Goal: Answer question/provide support: Answer question/provide support

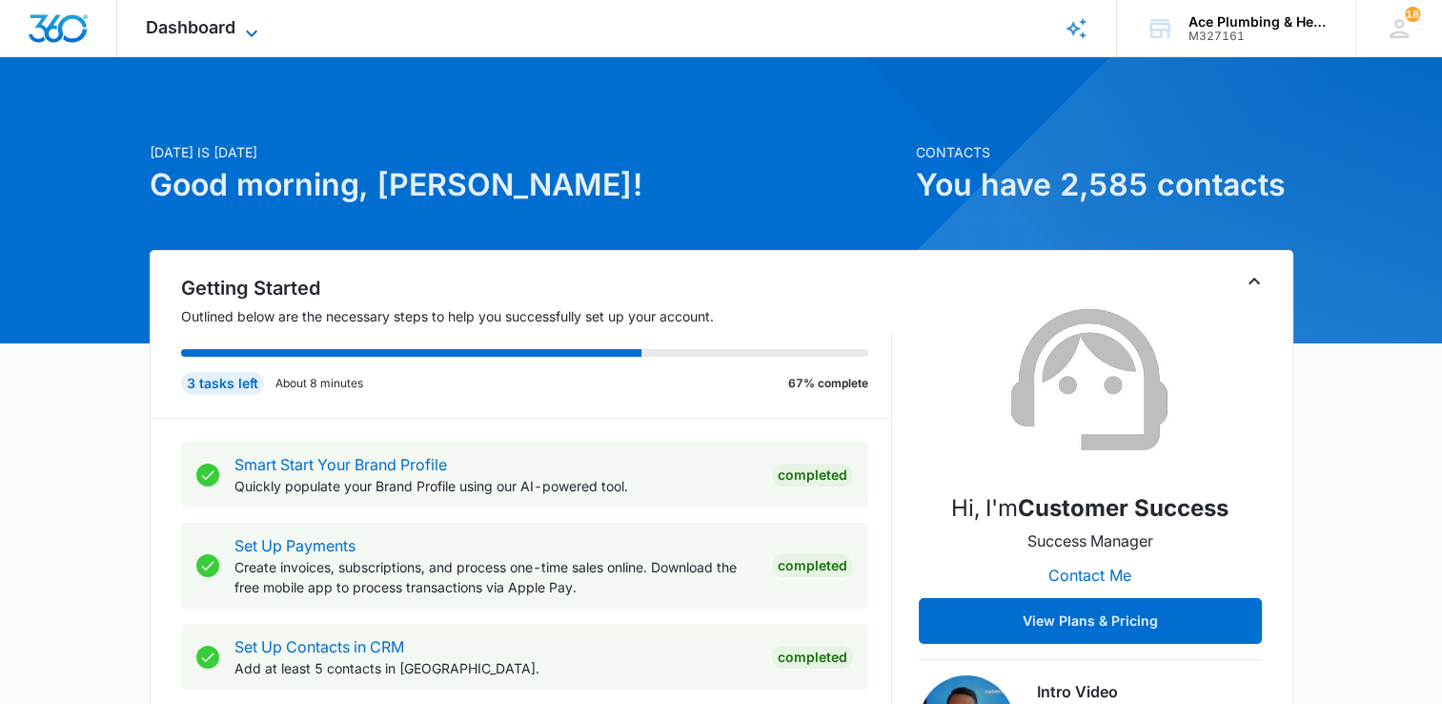
click at [249, 36] on icon at bounding box center [251, 33] width 23 height 23
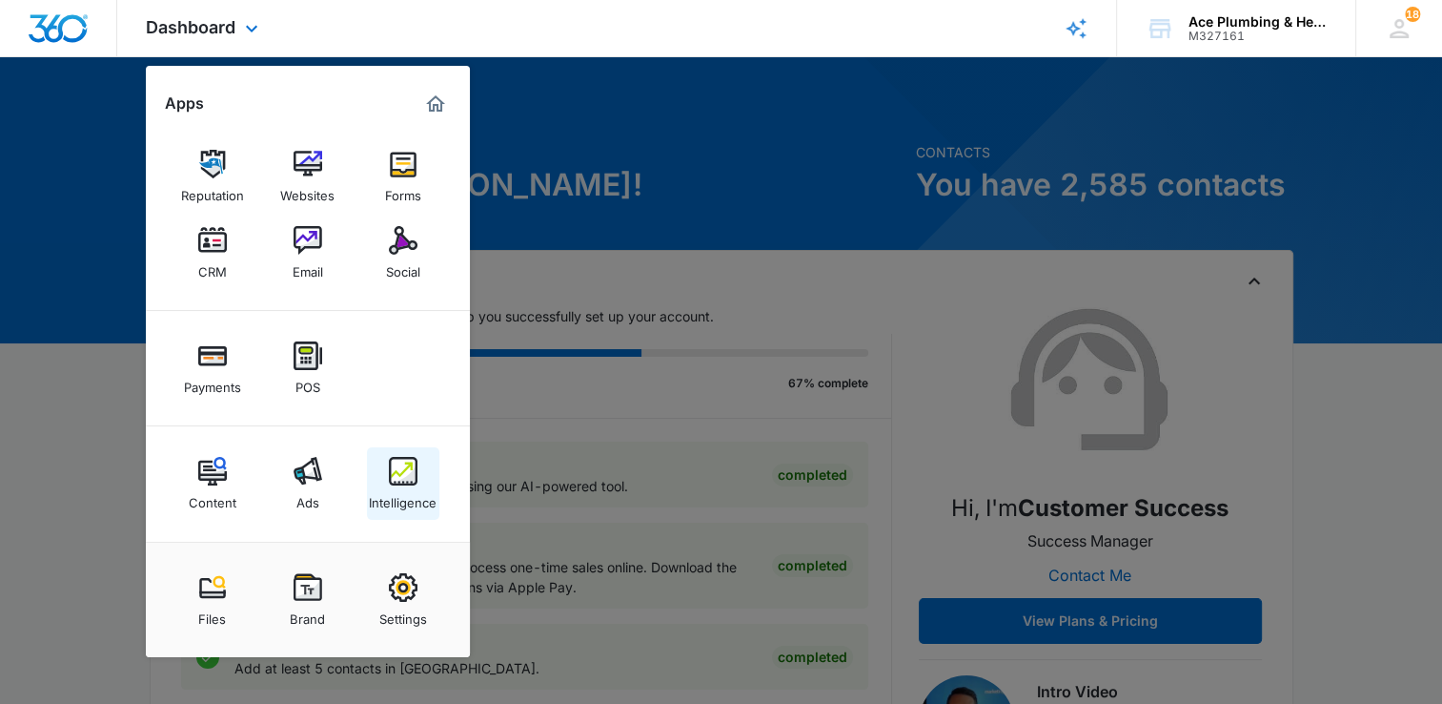
click at [399, 468] on img at bounding box center [403, 471] width 29 height 29
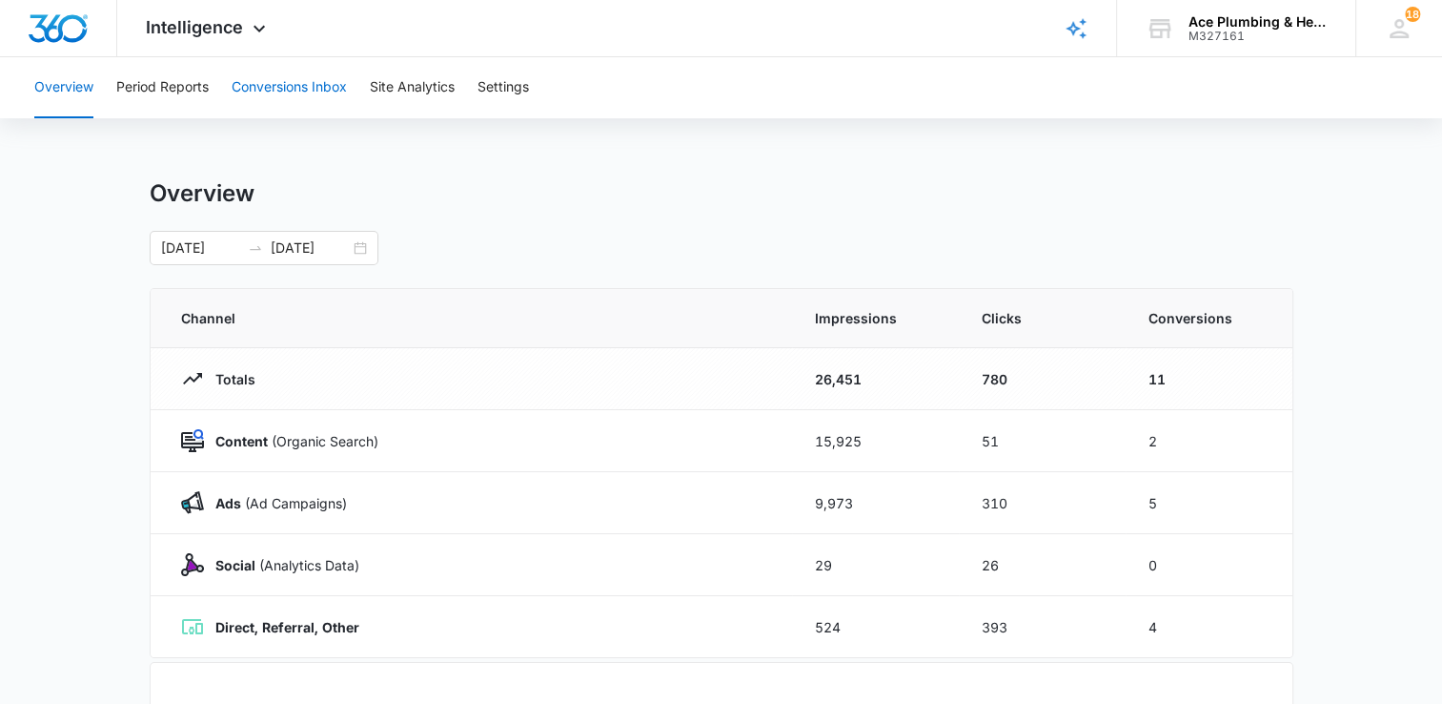
click at [324, 84] on button "Conversions Inbox" at bounding box center [289, 87] width 115 height 61
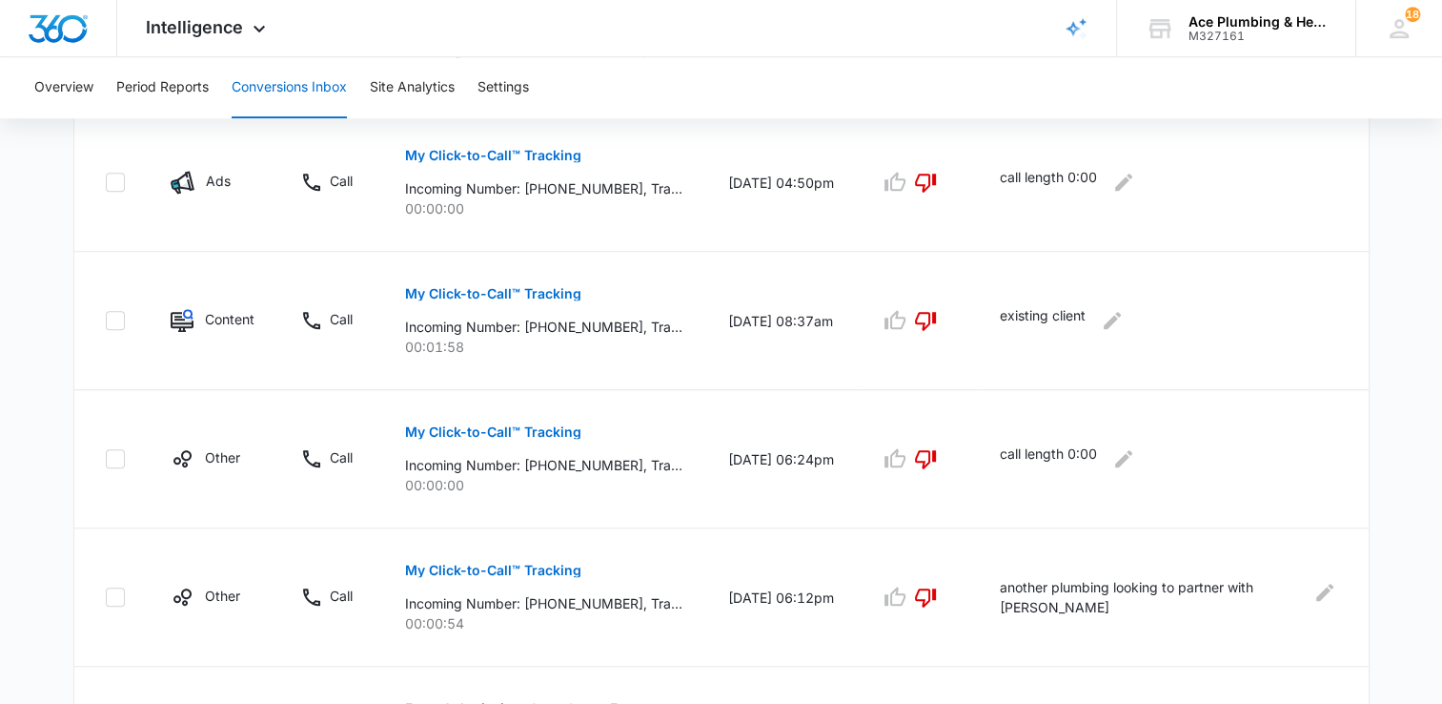
scroll to position [1269, 0]
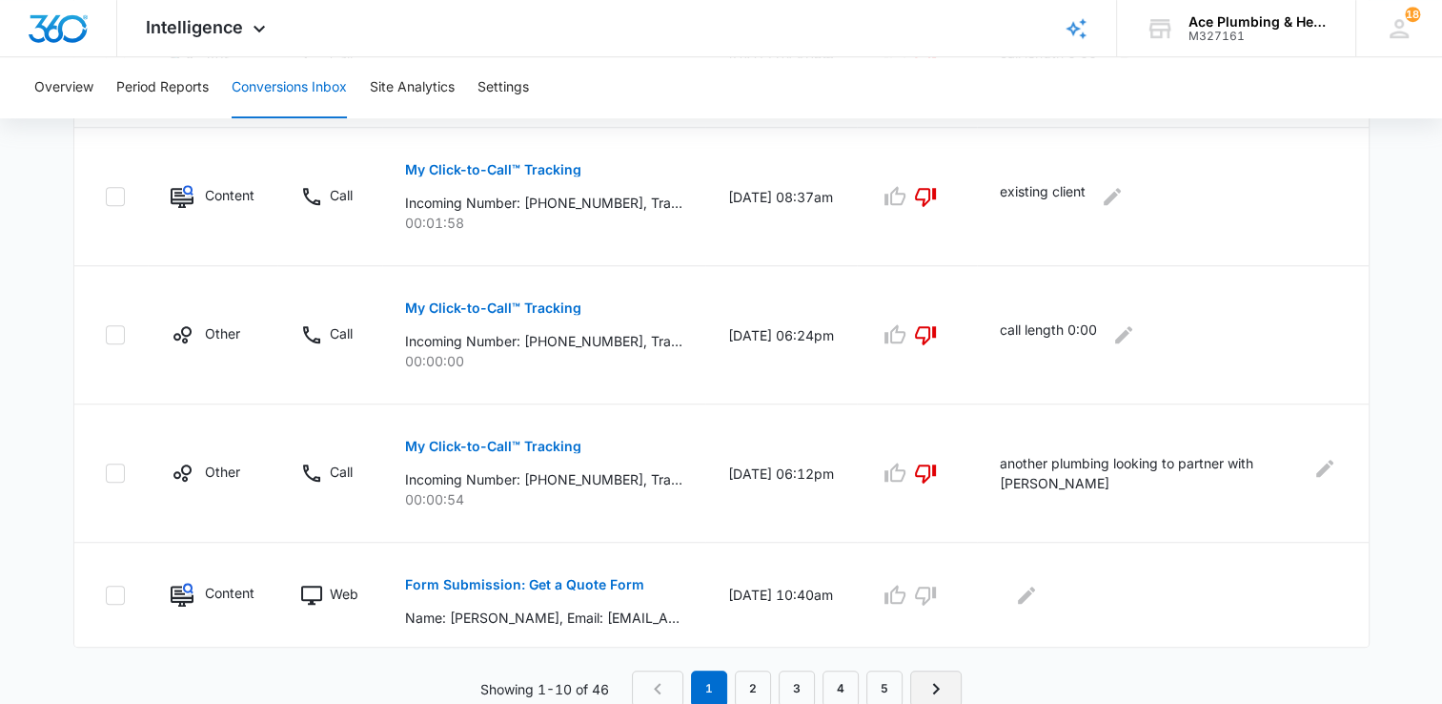
click at [945, 686] on icon "Next Page" at bounding box center [936, 688] width 23 height 23
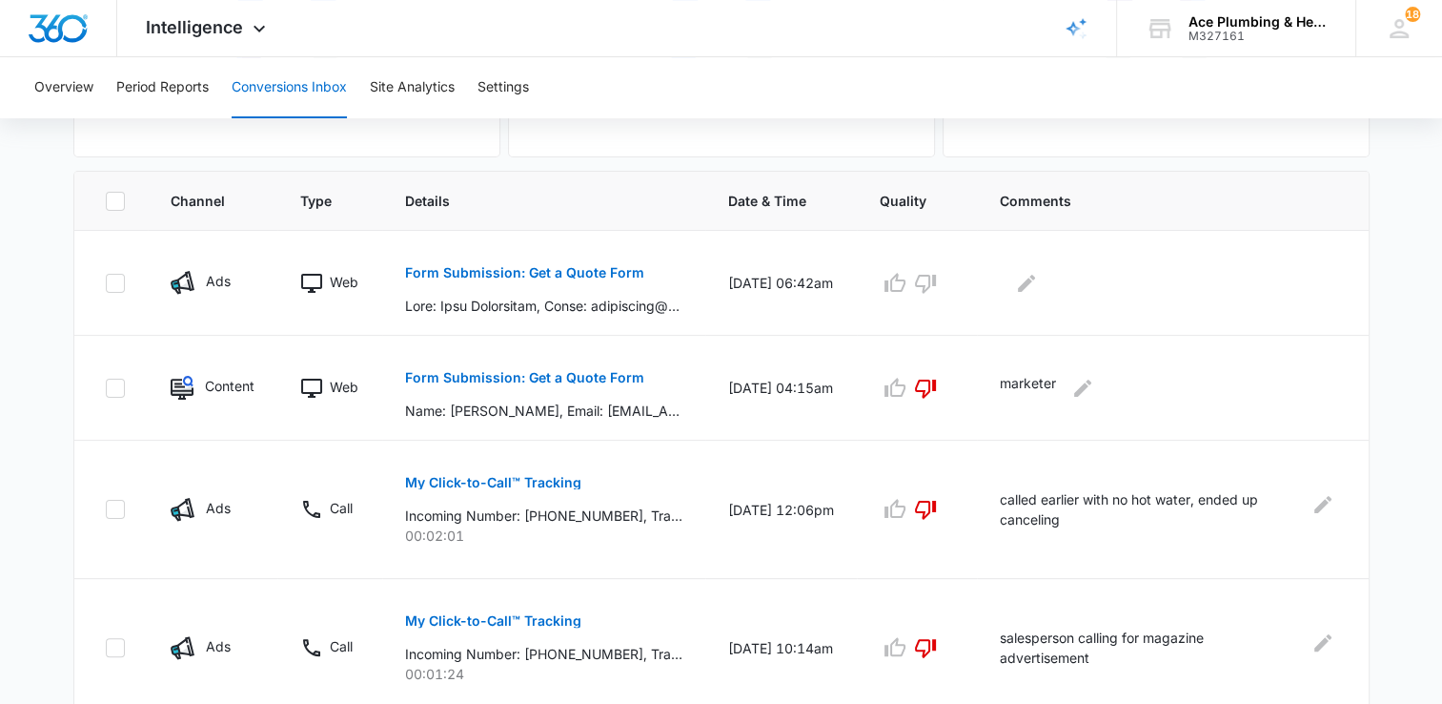
scroll to position [381, 0]
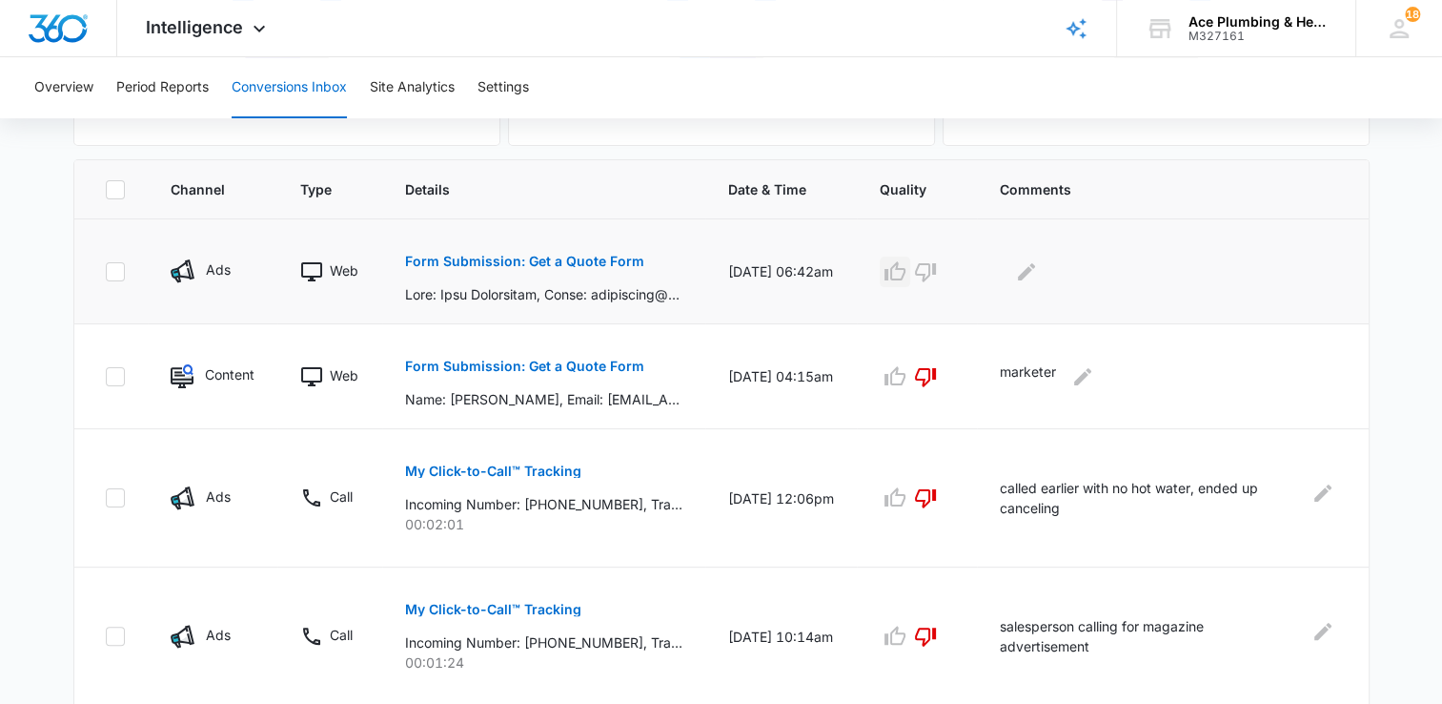
click at [906, 276] on icon "button" at bounding box center [895, 270] width 21 height 19
click at [1038, 265] on icon "Edit Comments" at bounding box center [1026, 271] width 23 height 23
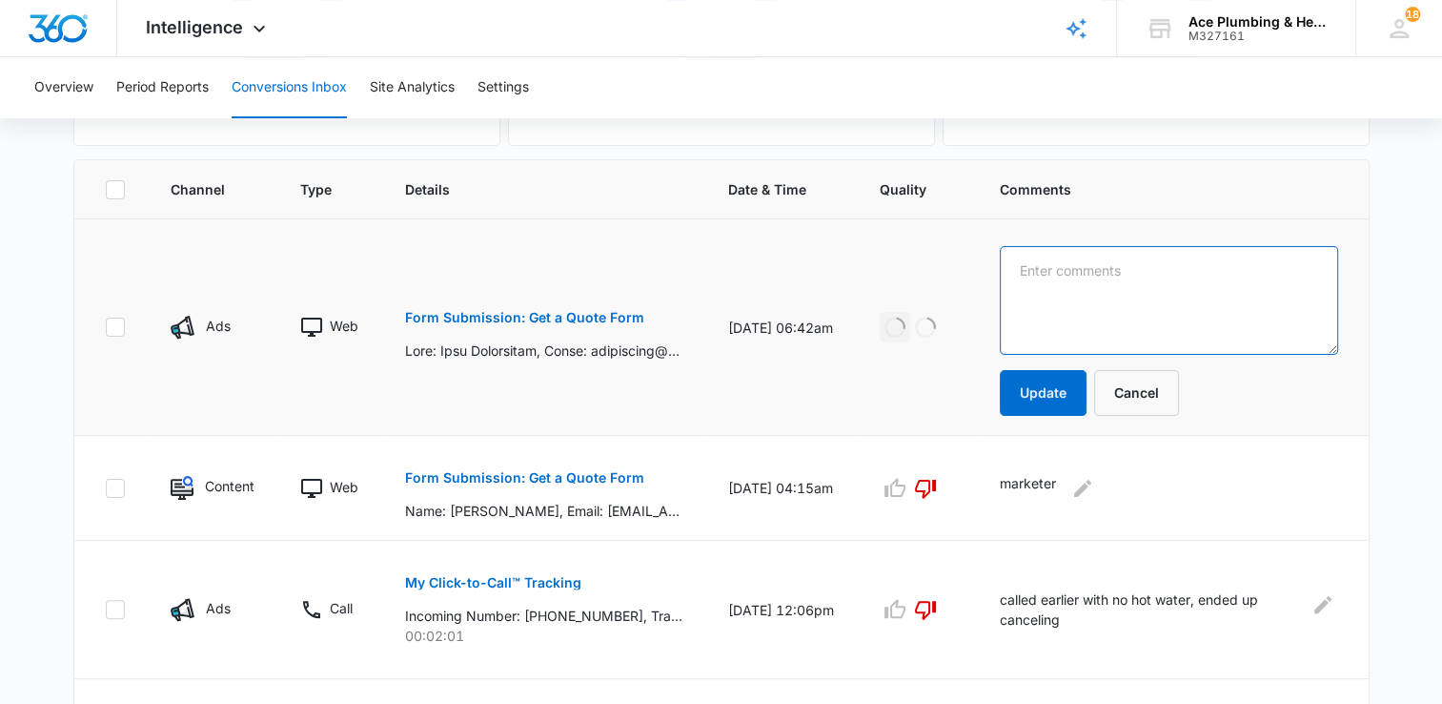
click at [1056, 280] on textarea at bounding box center [1168, 300] width 337 height 109
type textarea "looking for HWH maintenance"
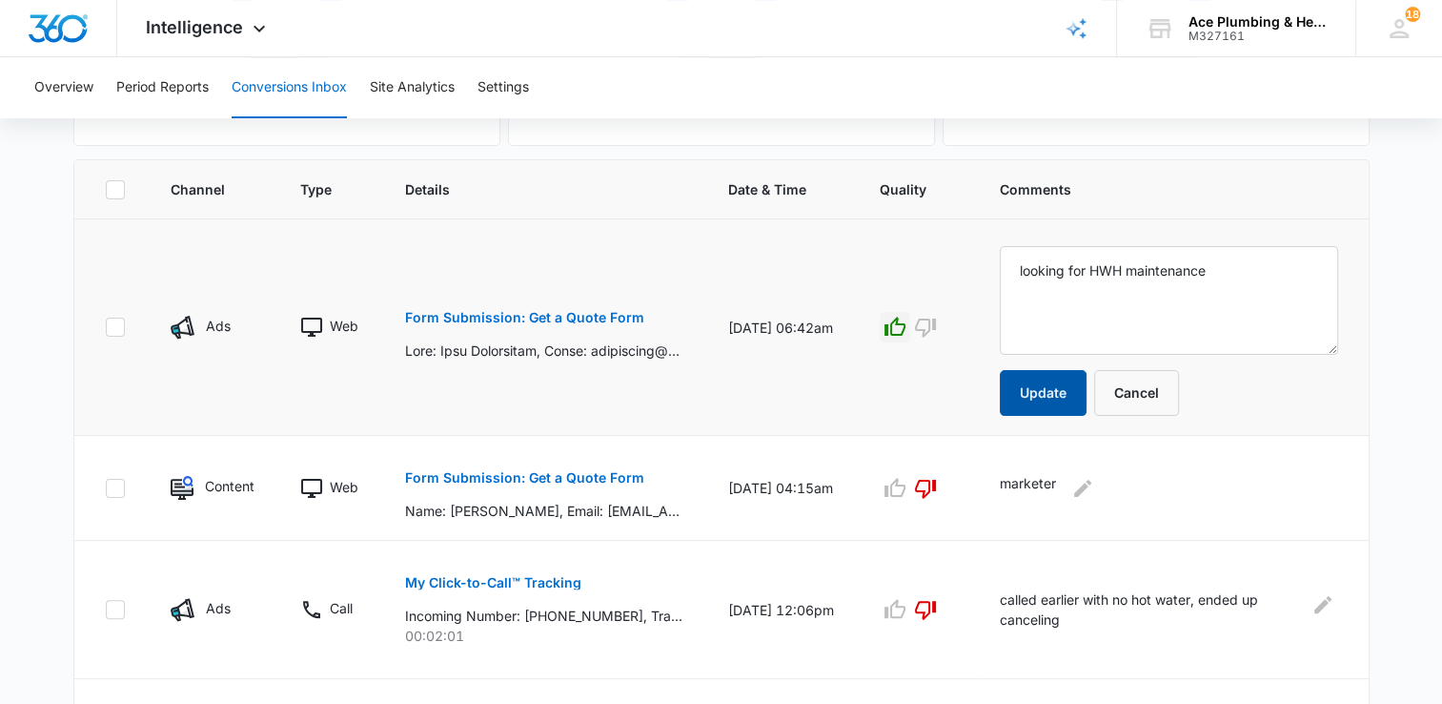
click at [1053, 402] on button "Update" at bounding box center [1043, 393] width 87 height 46
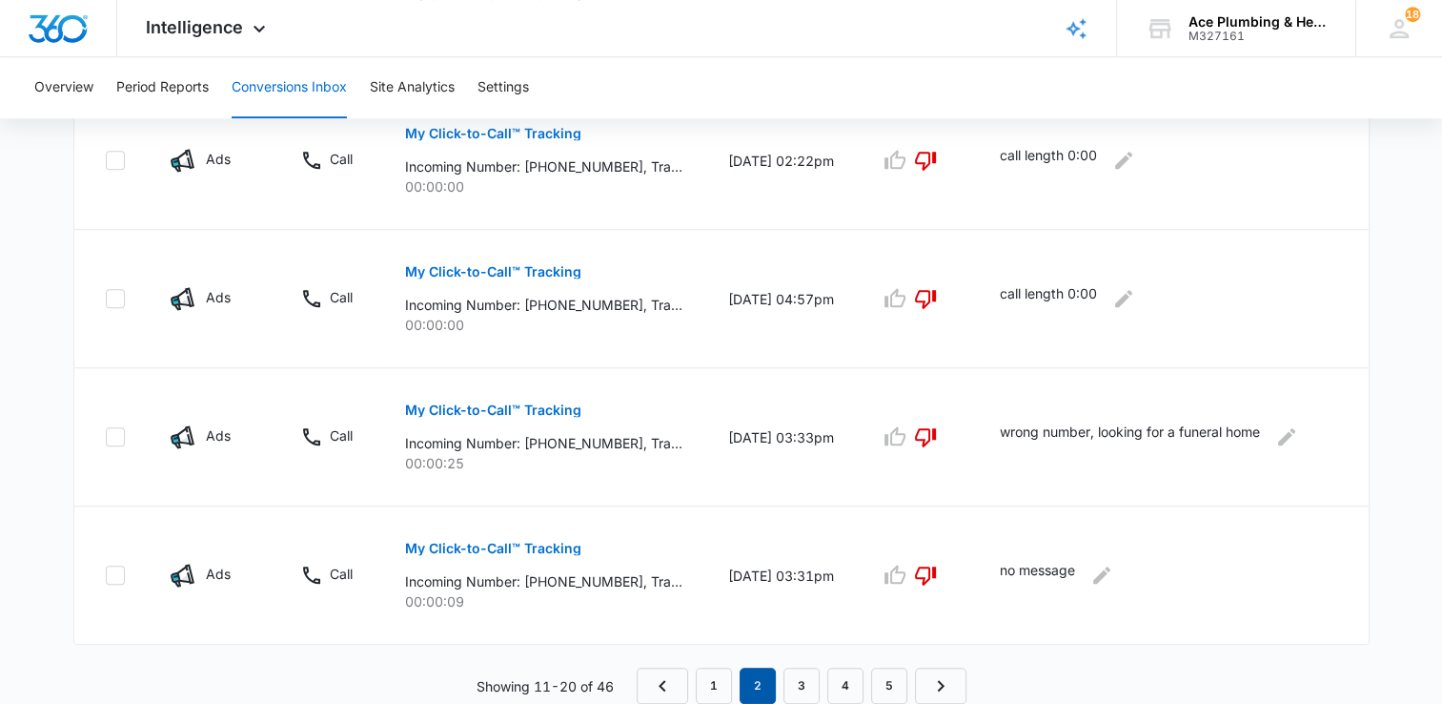
scroll to position [1268, 0]
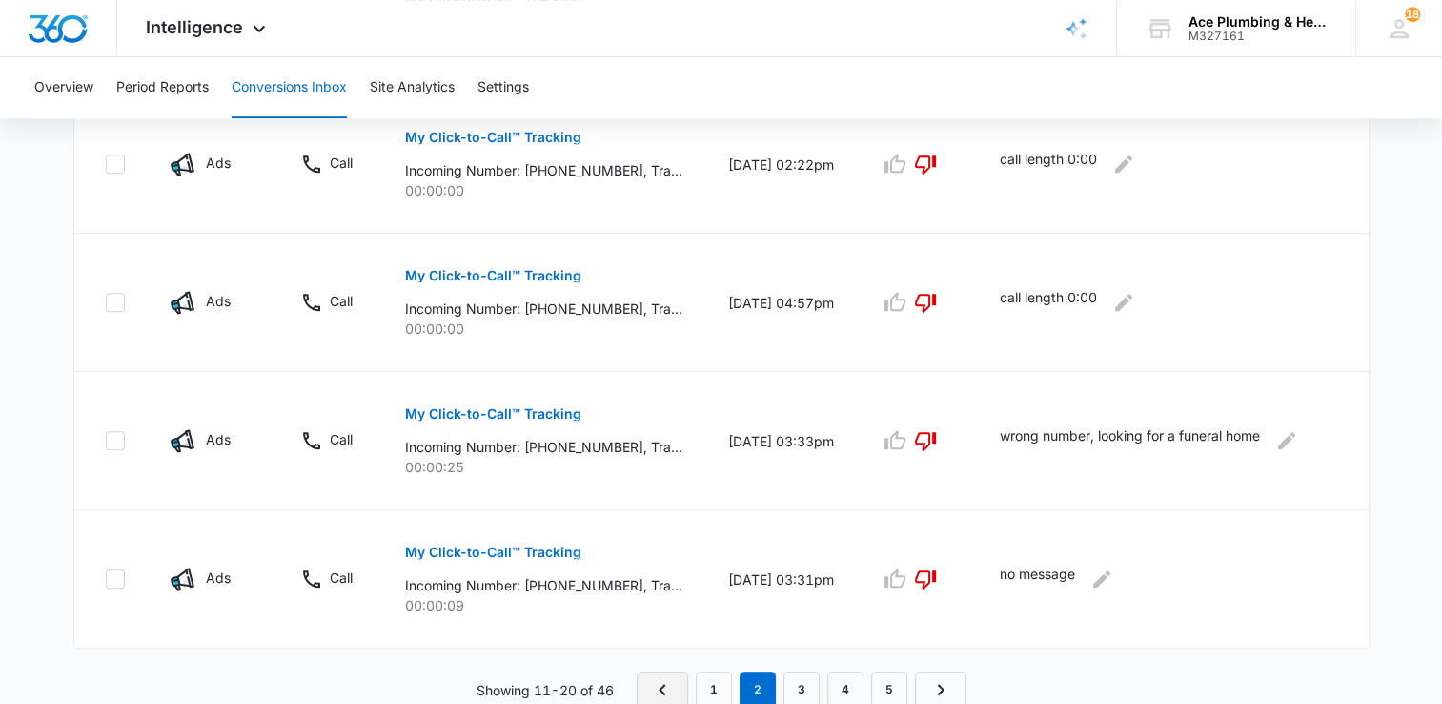
click at [666, 689] on icon "Previous Page" at bounding box center [662, 689] width 23 height 23
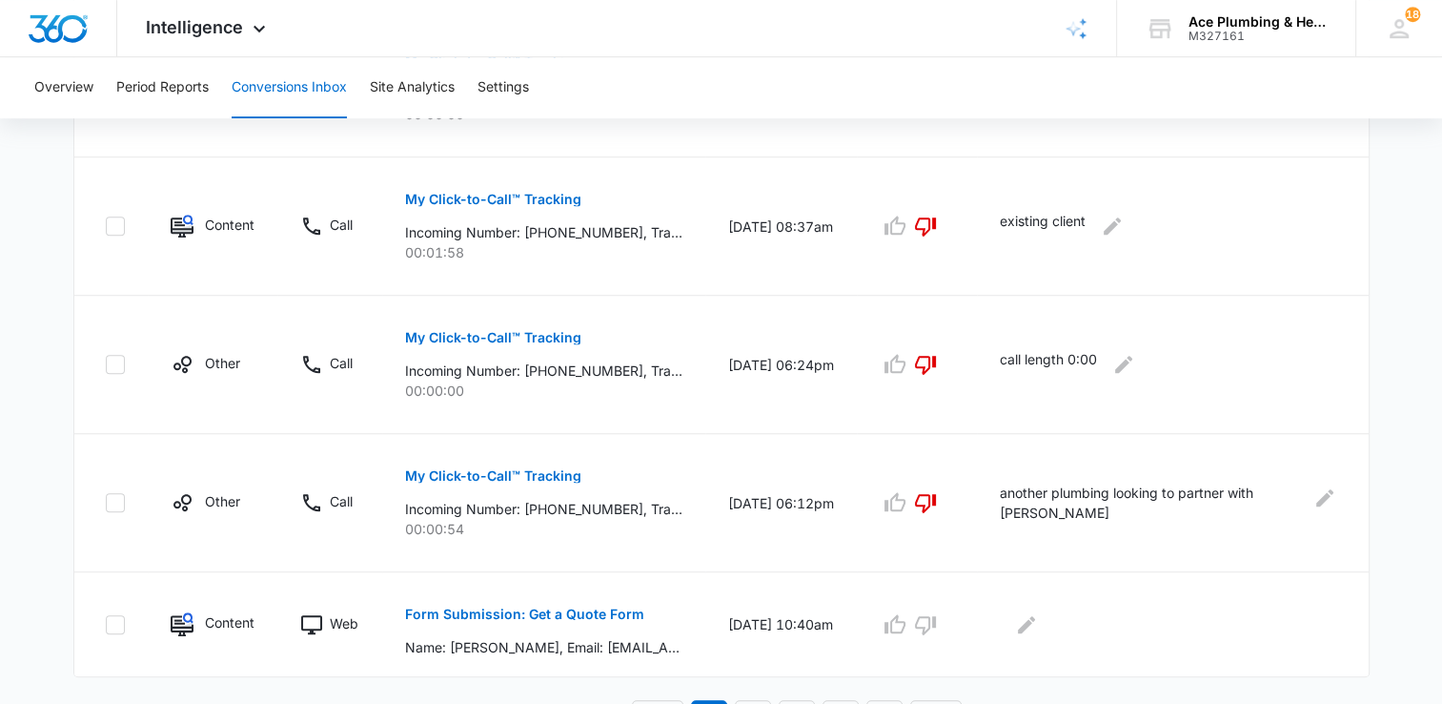
scroll to position [1269, 0]
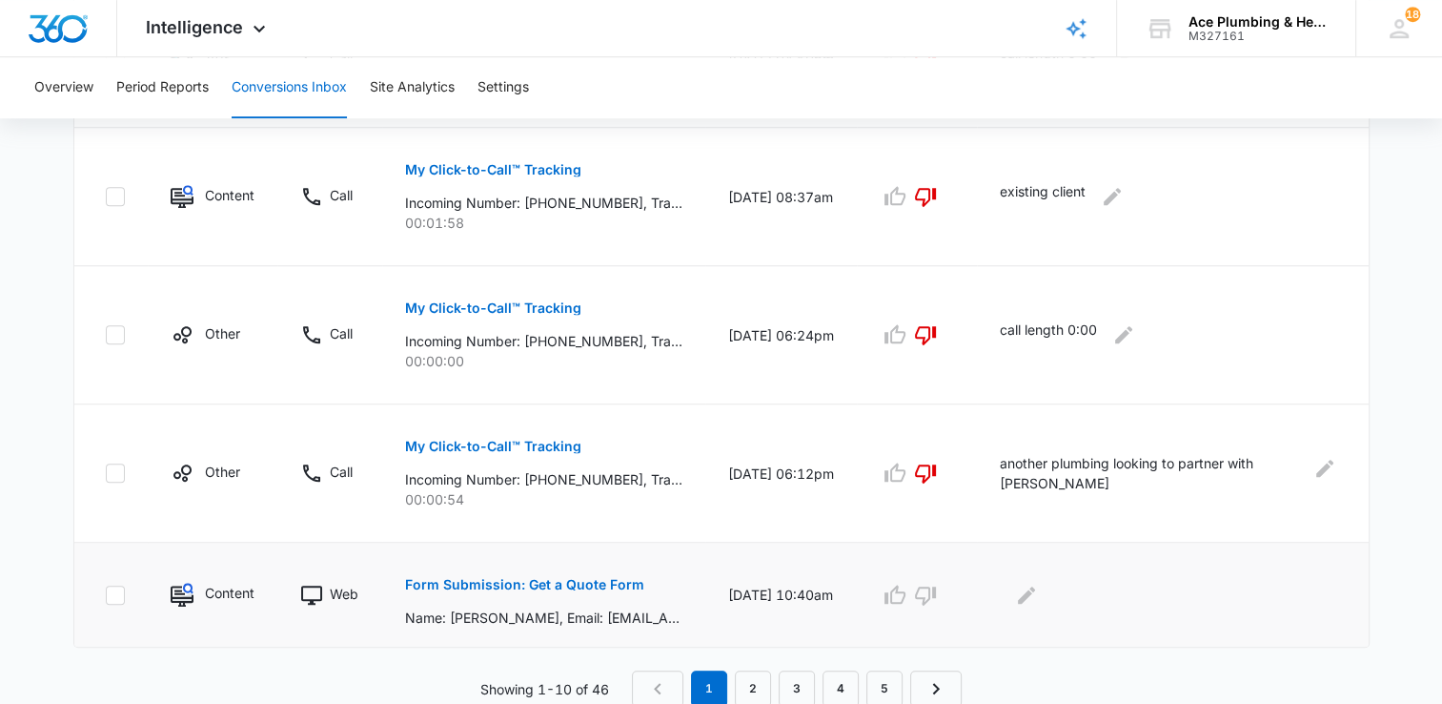
click at [552, 580] on p "Form Submission: Get a Quote Form" at bounding box center [524, 584] width 239 height 13
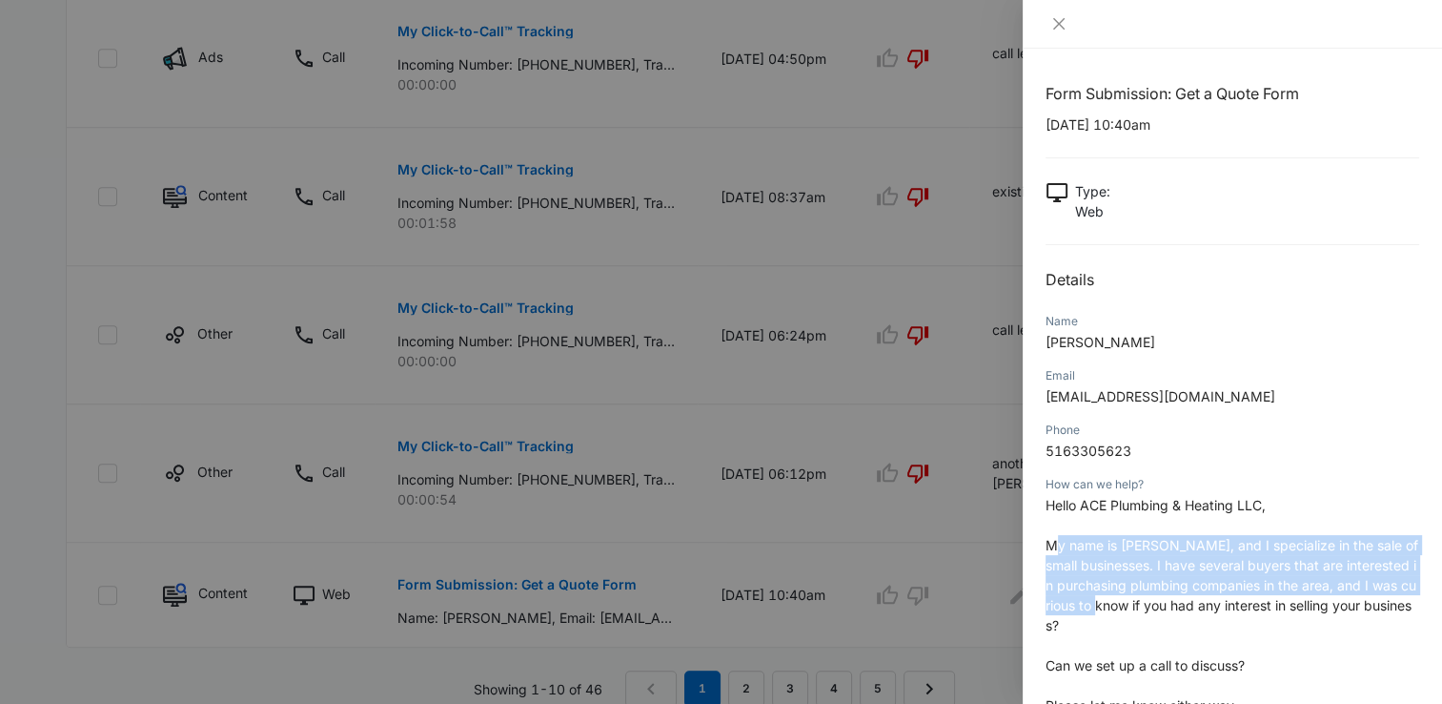
drag, startPoint x: 1052, startPoint y: 549, endPoint x: 1135, endPoint y: 612, distance: 104.1
click at [1135, 612] on p "Hello ACE Plumbing & Heating LLC, My name is [PERSON_NAME], and I specialize in…" at bounding box center [1233, 695] width 374 height 400
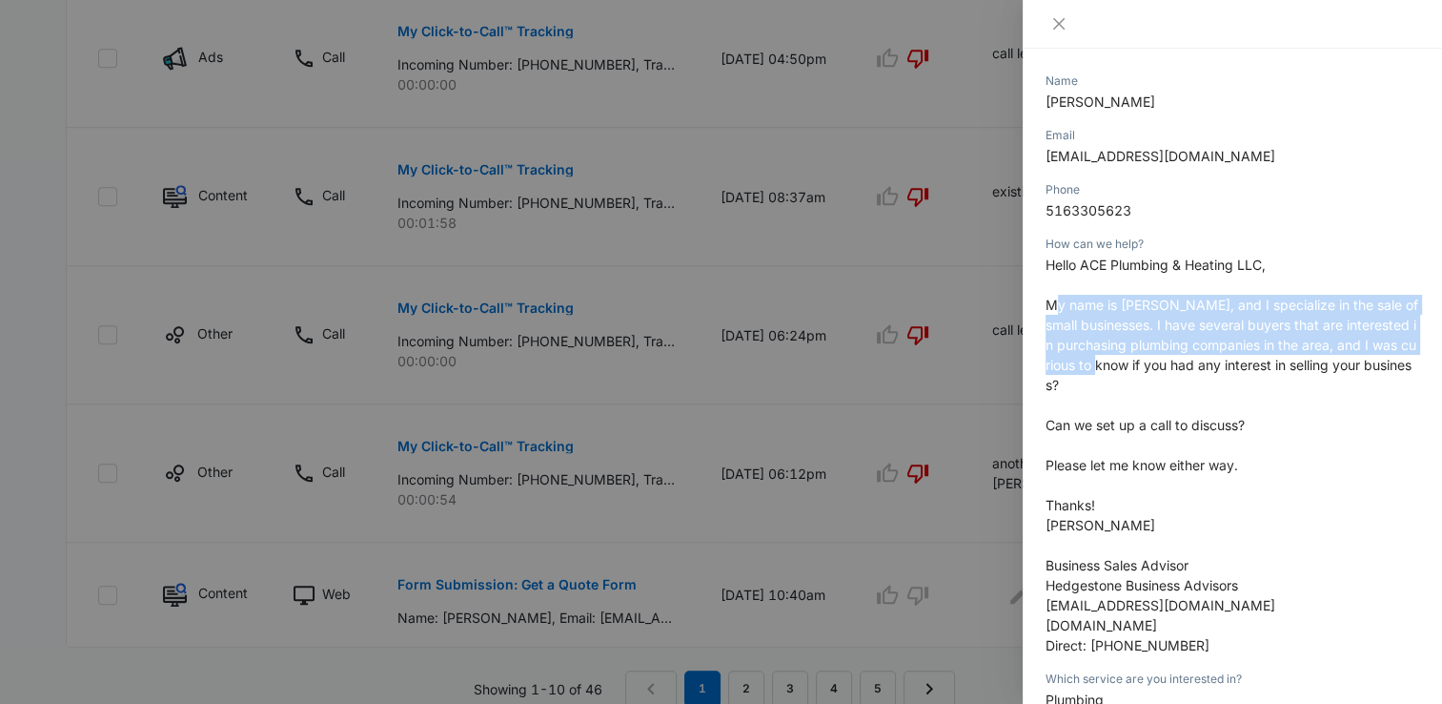
scroll to position [310, 0]
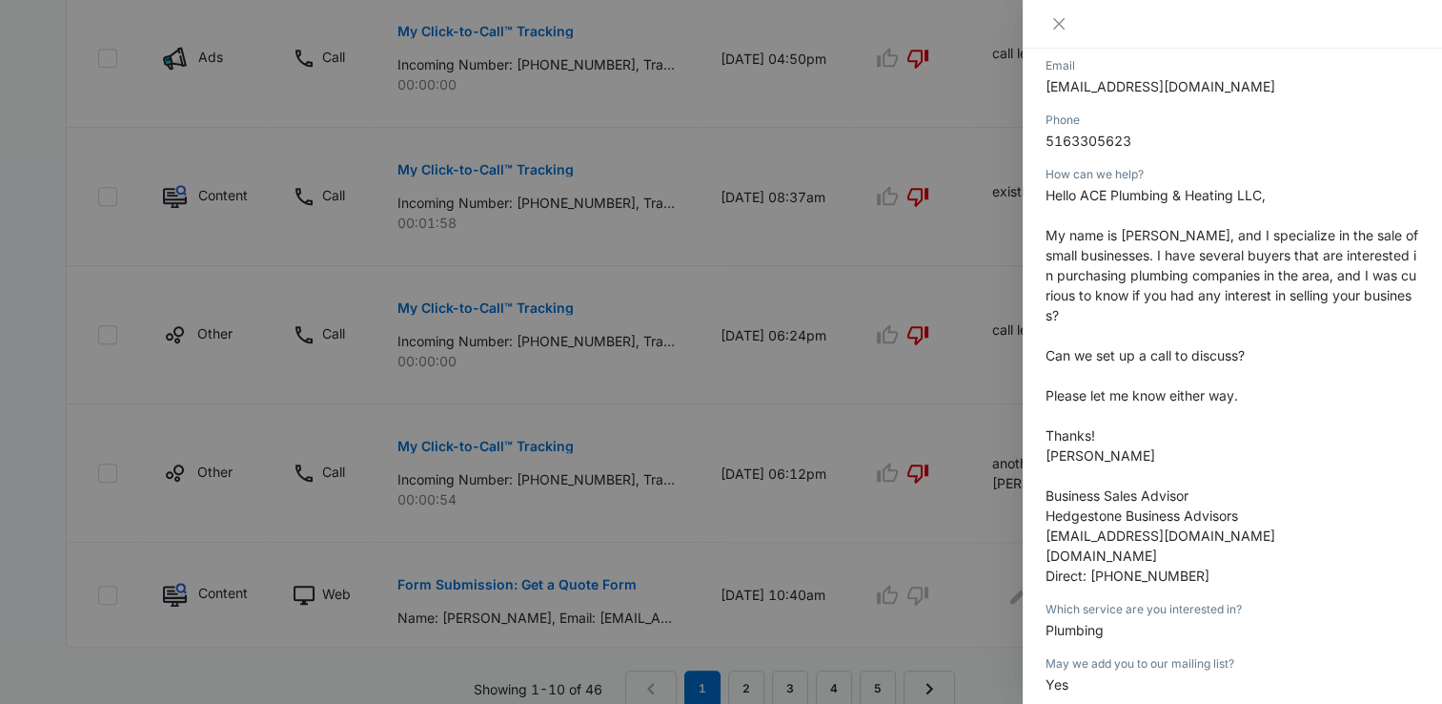
click at [1304, 404] on p "Hello ACE Plumbing & Heating LLC, My name is [PERSON_NAME], and I specialize in…" at bounding box center [1233, 385] width 374 height 400
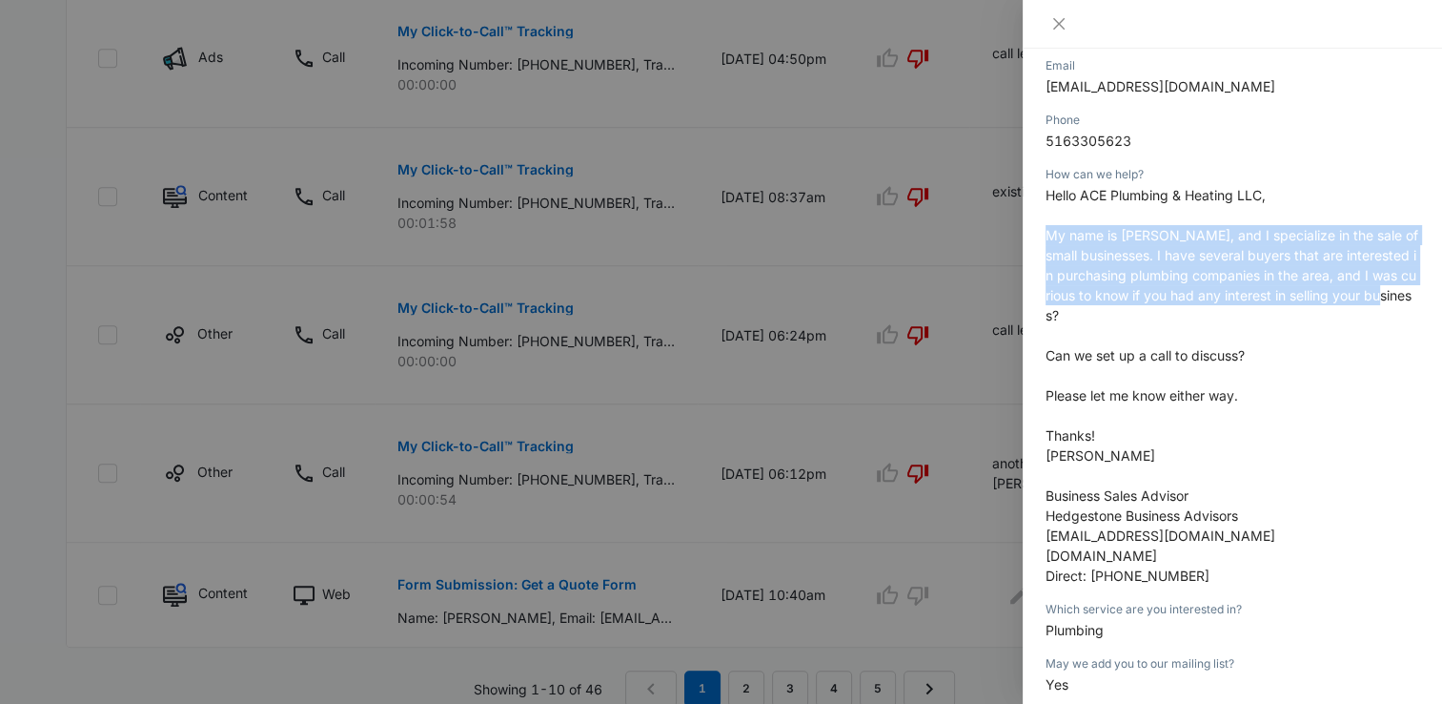
drag, startPoint x: 1050, startPoint y: 231, endPoint x: 1143, endPoint y: 312, distance: 123.7
click at [1143, 312] on p "Hello ACE Plumbing & Heating LLC, My name is [PERSON_NAME], and I specialize in…" at bounding box center [1233, 385] width 374 height 400
copy span "My name is [PERSON_NAME], and I specialize in the sale of small businesses. I h…"
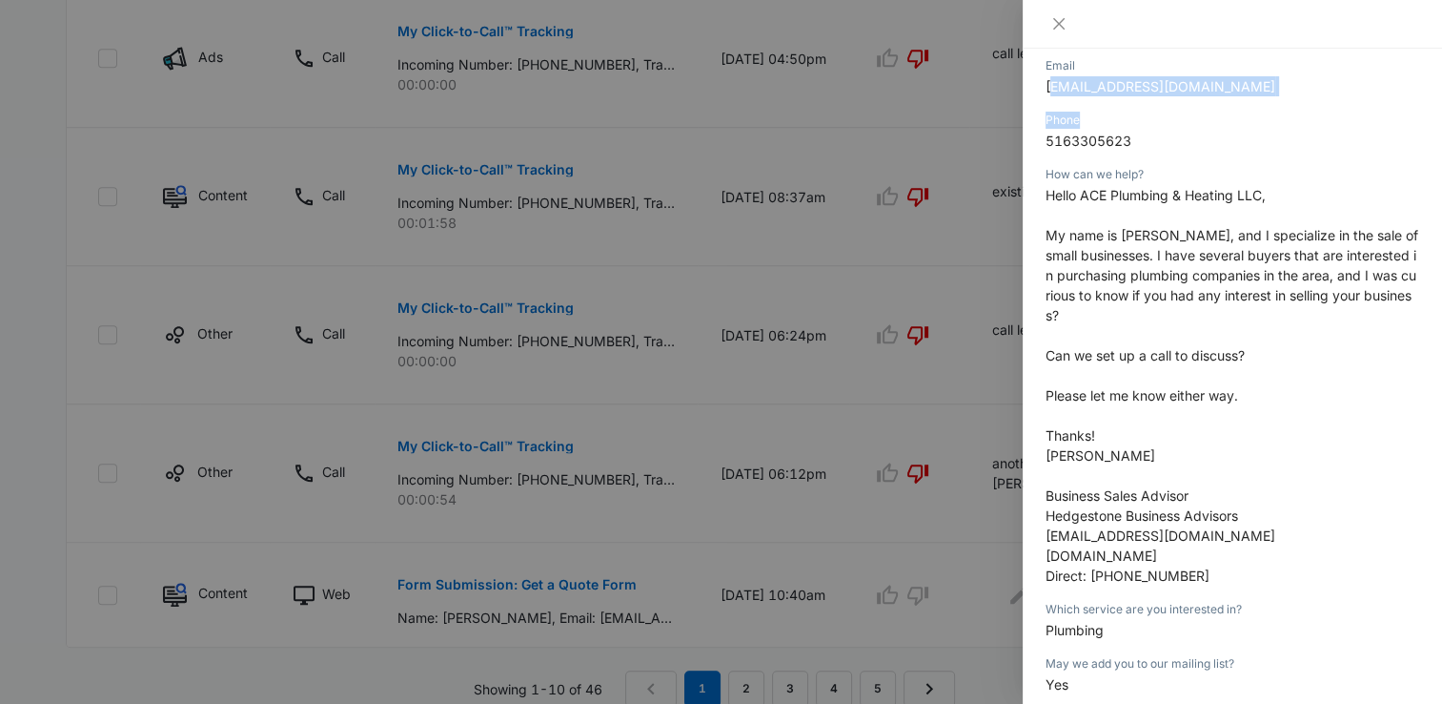
drag, startPoint x: 1048, startPoint y: 88, endPoint x: 1246, endPoint y: 112, distance: 199.7
click at [1246, 112] on div "Form Submission: Get a Quote Form [DATE] 10:40am Type : Web Details Name [PERSO…" at bounding box center [1233, 411] width 374 height 1278
click at [1247, 112] on div "Phone [PHONE_NUMBER]" at bounding box center [1233, 137] width 374 height 54
click at [1228, 90] on p "[EMAIL_ADDRESS][DOMAIN_NAME]" at bounding box center [1233, 86] width 374 height 20
drag, startPoint x: 1228, startPoint y: 90, endPoint x: 1007, endPoint y: 92, distance: 221.2
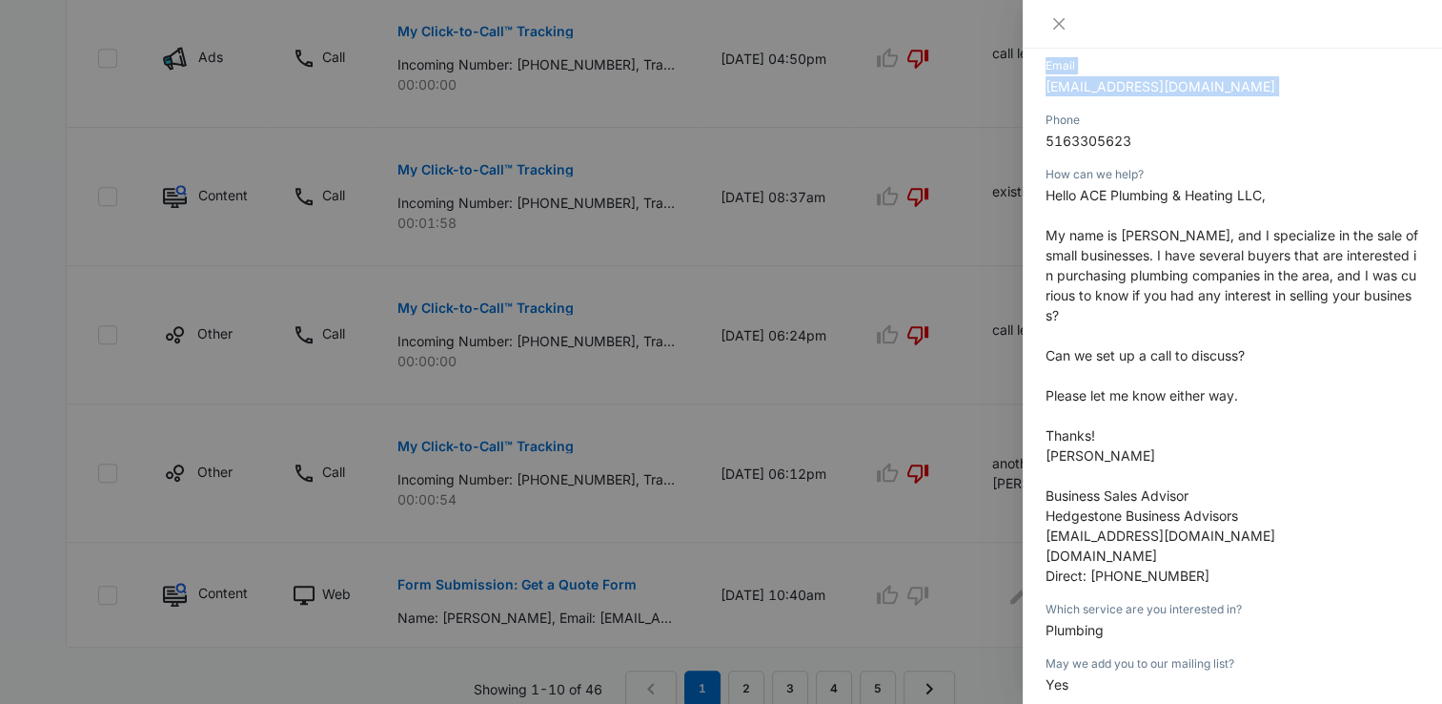
click at [1007, 92] on div "Form Submission: Get a Quote Form [DATE] 10:40am Type : Web Details Name [PERSO…" at bounding box center [721, 352] width 1442 height 704
click at [1229, 80] on p "[EMAIL_ADDRESS][DOMAIN_NAME]" at bounding box center [1233, 86] width 374 height 20
drag, startPoint x: 1220, startPoint y: 89, endPoint x: 1053, endPoint y: 89, distance: 167.8
click at [1053, 89] on p "[EMAIL_ADDRESS][DOMAIN_NAME]" at bounding box center [1233, 86] width 374 height 20
click at [1053, 89] on span "[EMAIL_ADDRESS][DOMAIN_NAME]" at bounding box center [1161, 86] width 230 height 16
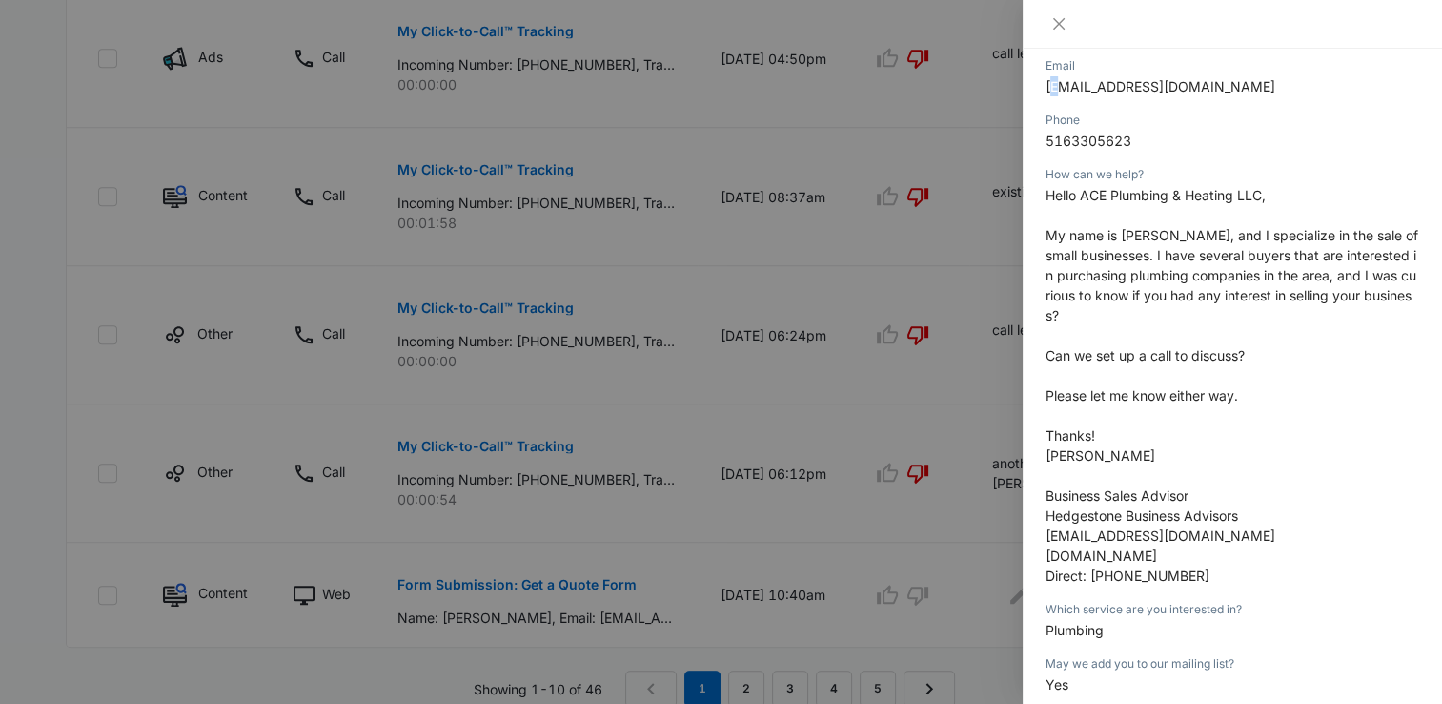
click at [1051, 89] on span "[EMAIL_ADDRESS][DOMAIN_NAME]" at bounding box center [1161, 86] width 230 height 16
drag, startPoint x: 1209, startPoint y: 86, endPoint x: 1035, endPoint y: 76, distance: 173.8
click at [1035, 76] on div "Form Submission: Get a Quote Form [DATE] 10:40am Type : Web Details Name [PERSO…" at bounding box center [1232, 376] width 419 height 655
copy span "[EMAIL_ADDRESS][DOMAIN_NAME]"
click at [1060, 28] on icon "close" at bounding box center [1059, 23] width 15 height 15
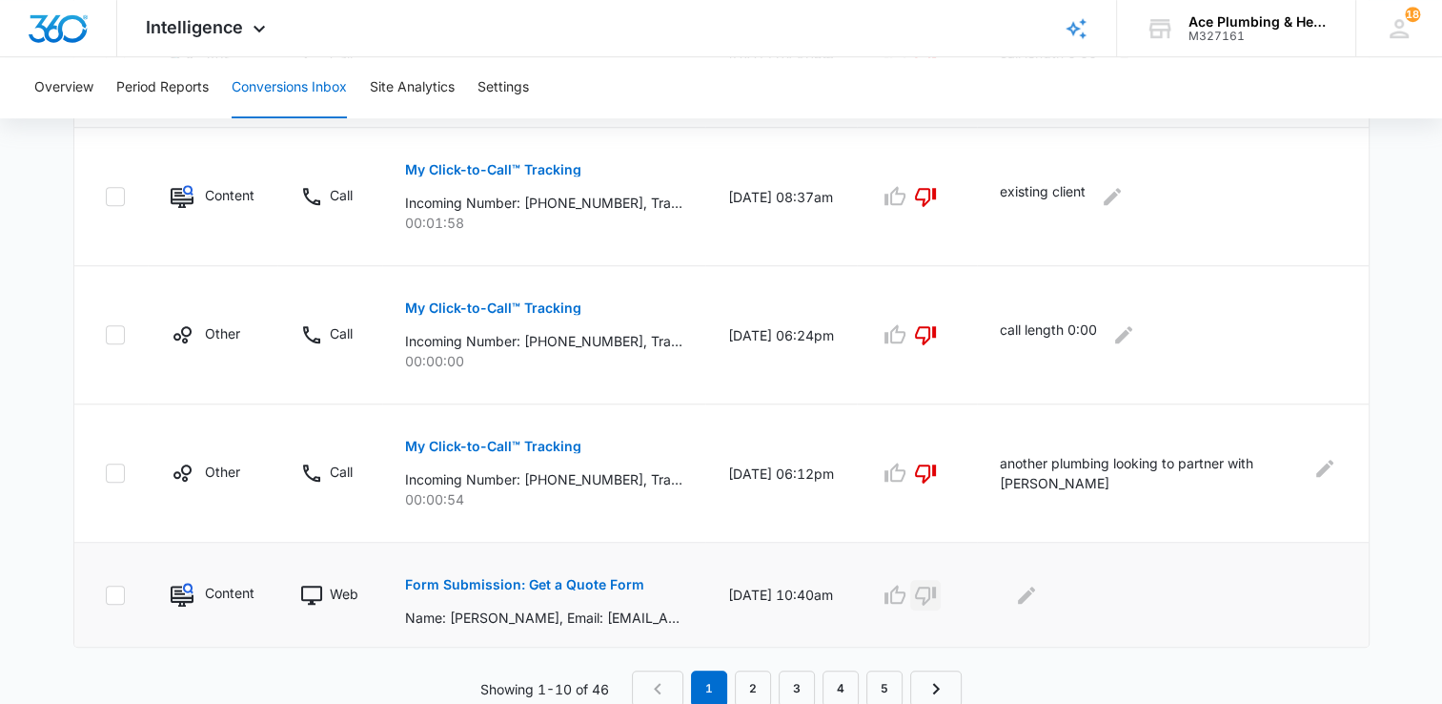
click at [937, 592] on icon "button" at bounding box center [925, 594] width 23 height 23
click at [1038, 593] on icon "Edit Comments" at bounding box center [1026, 594] width 23 height 23
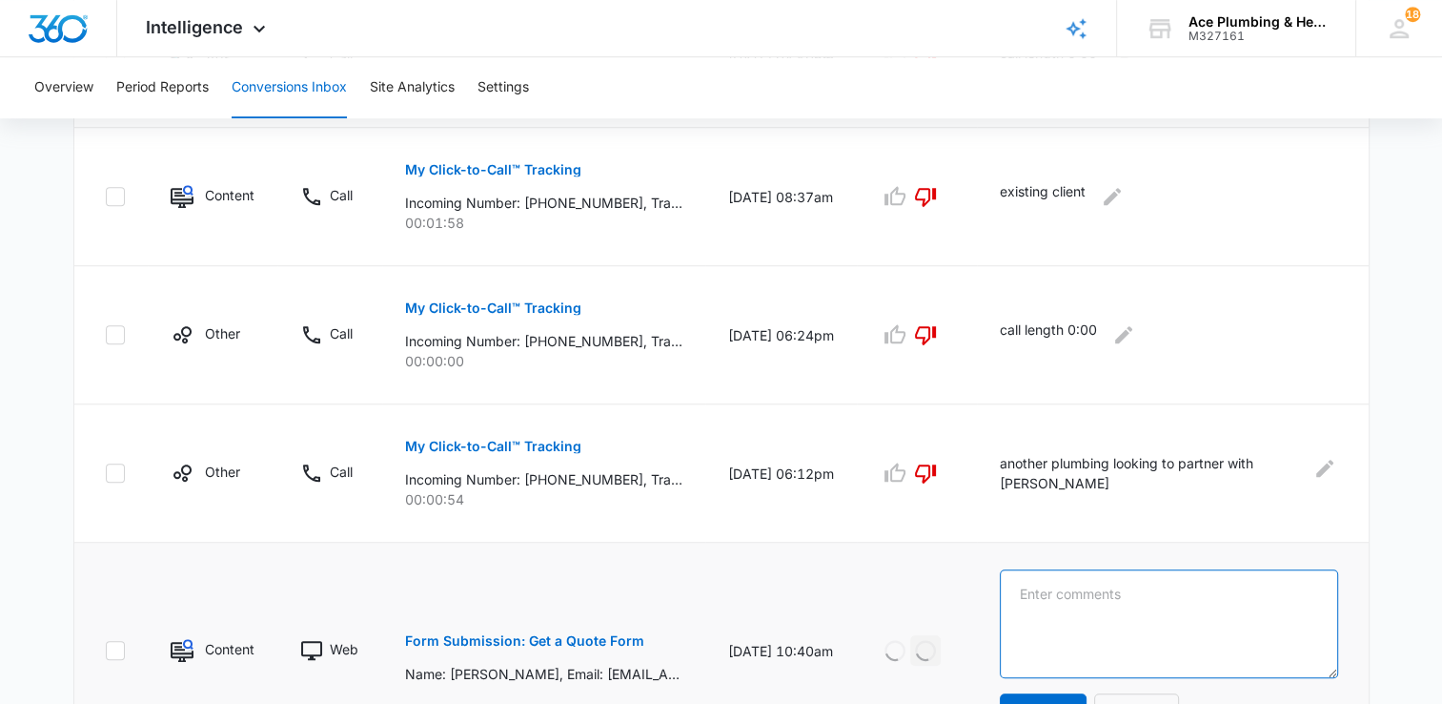
click at [1116, 589] on textarea at bounding box center [1169, 623] width 338 height 109
type textarea "marketer"
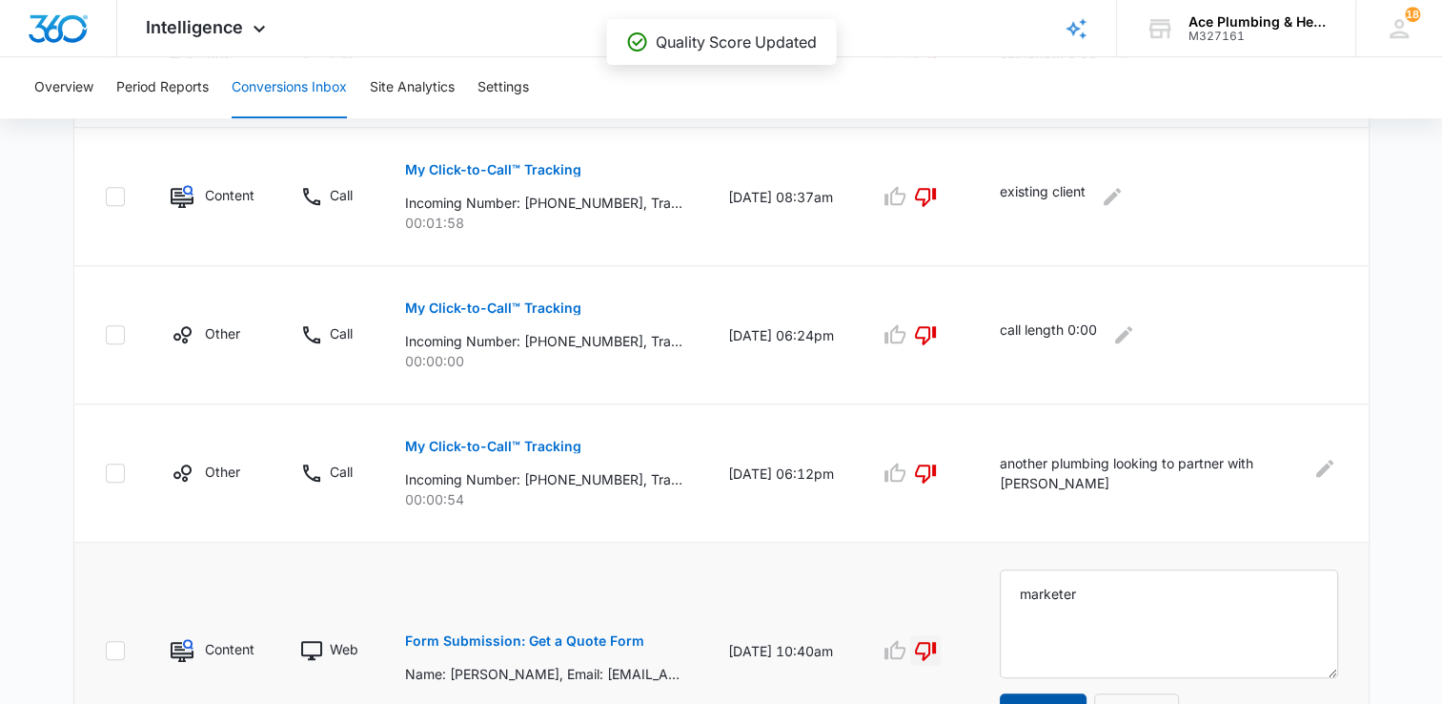
click at [1087, 693] on button "Update" at bounding box center [1043, 716] width 87 height 46
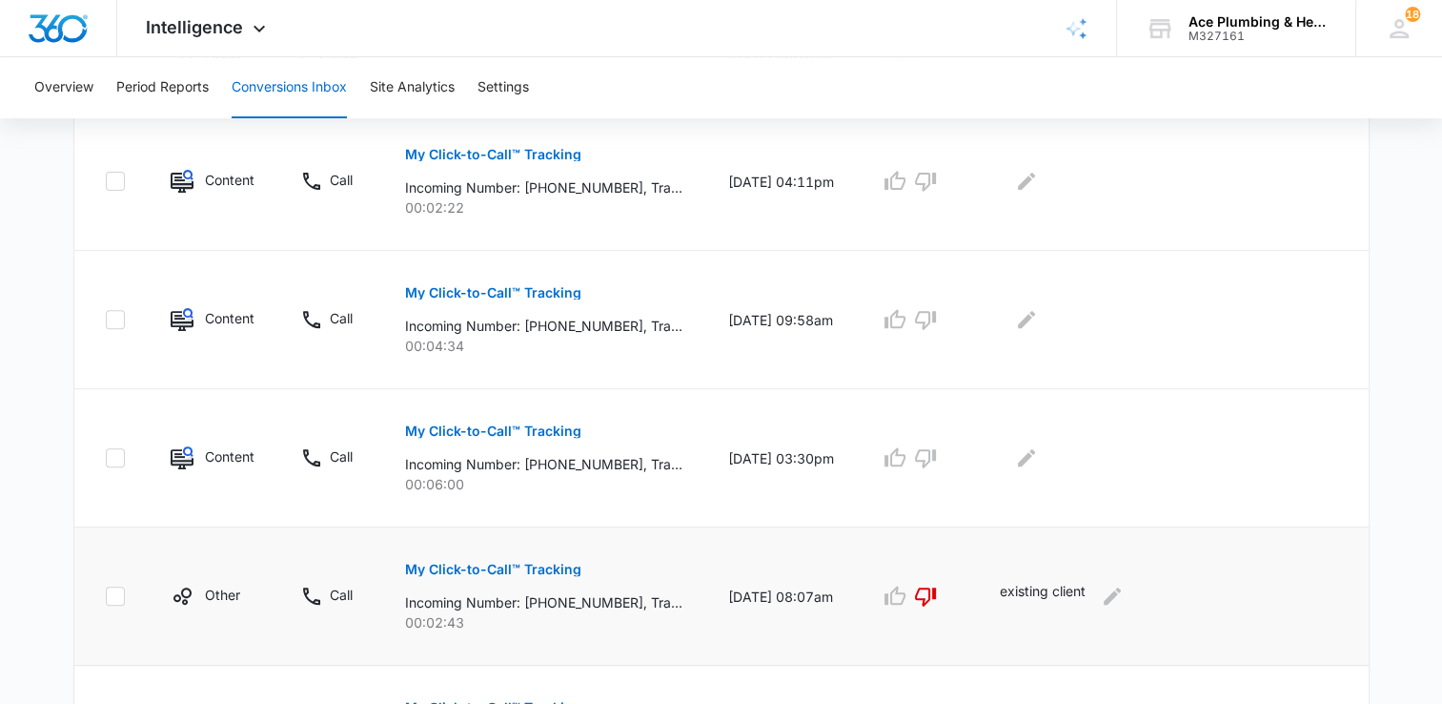
scroll to position [697, 0]
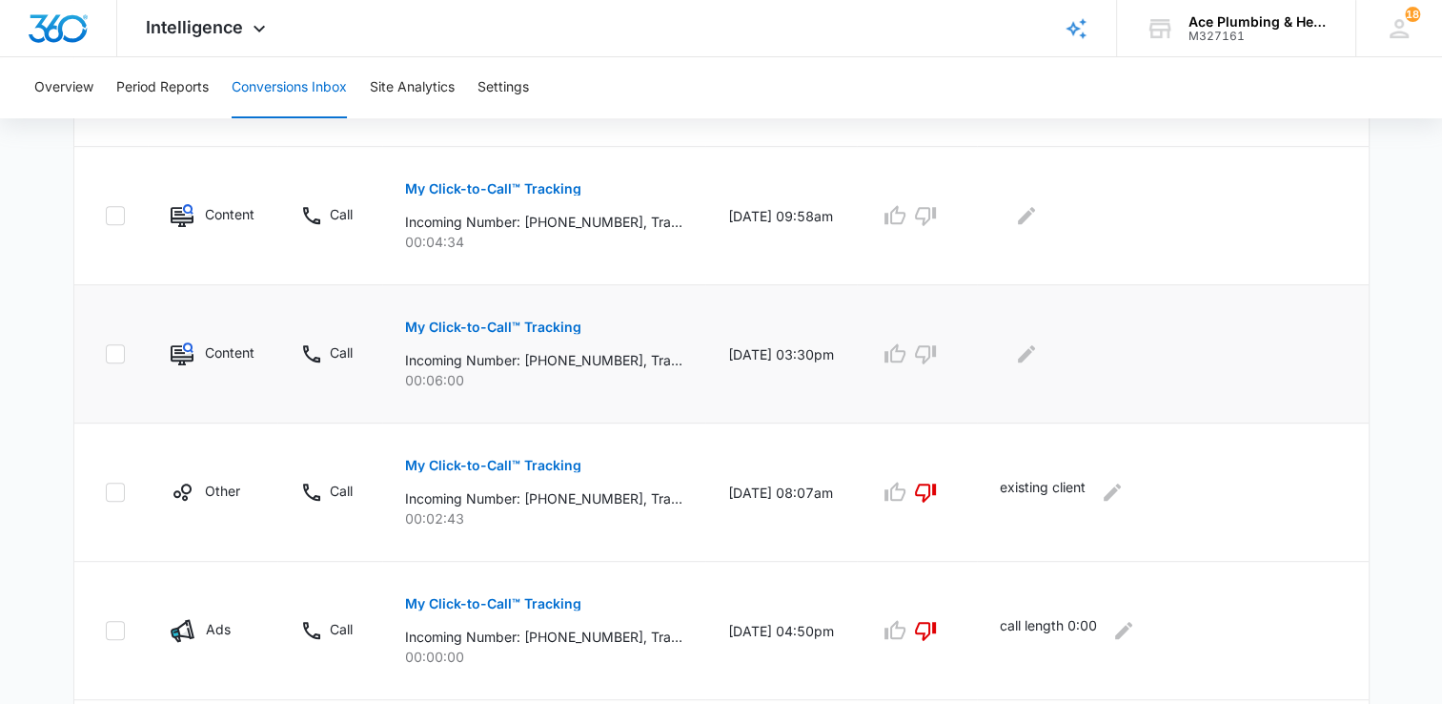
click at [483, 327] on p "My Click-to-Call™ Tracking" at bounding box center [493, 326] width 176 height 13
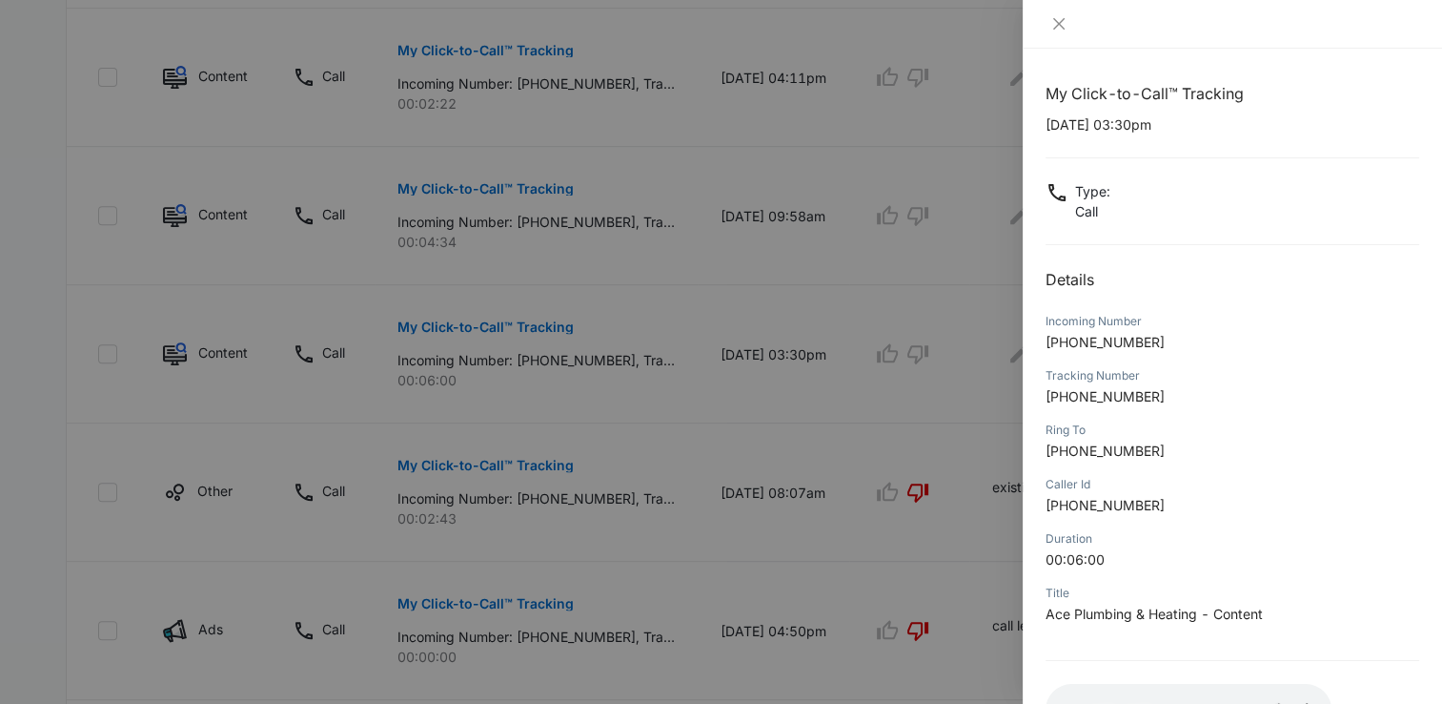
scroll to position [142, 0]
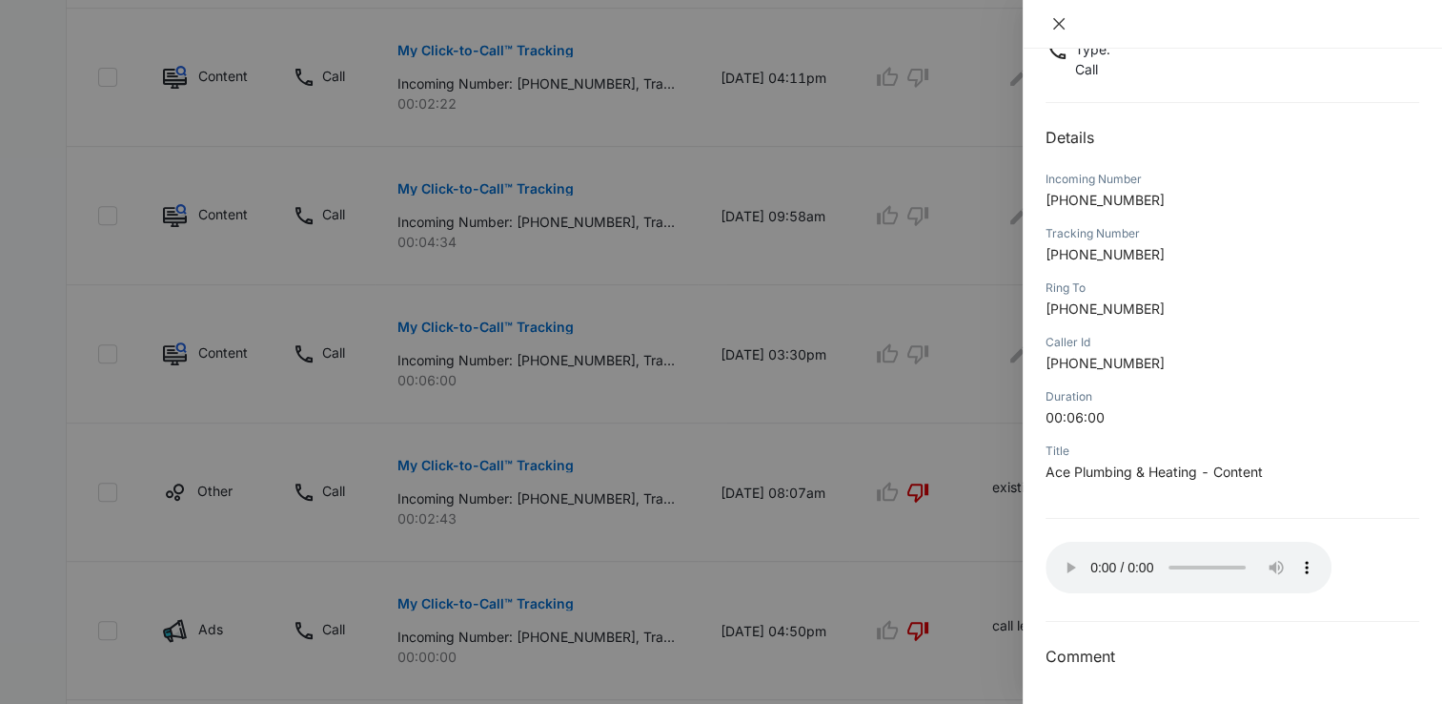
click at [1056, 23] on icon "close" at bounding box center [1059, 23] width 15 height 15
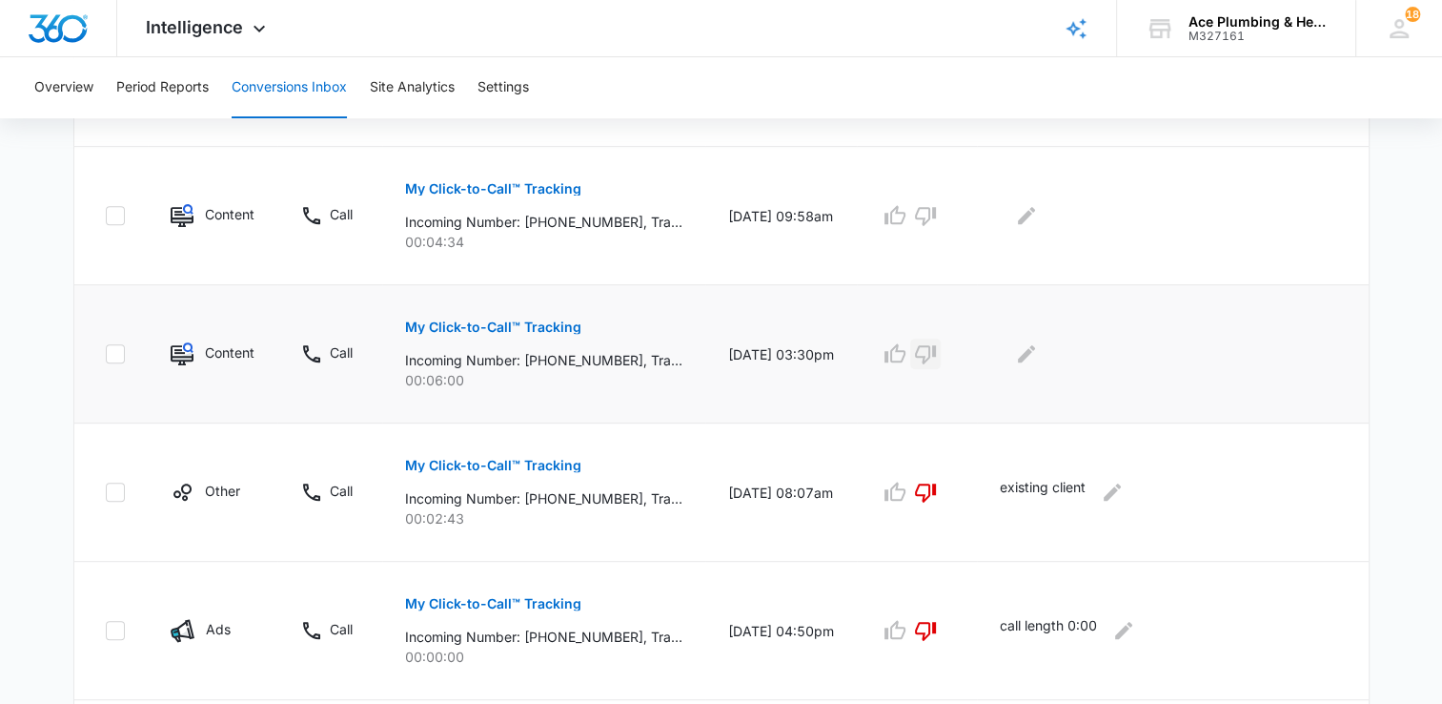
click at [937, 351] on icon "button" at bounding box center [925, 353] width 23 height 23
click at [1038, 356] on icon "Edit Comments" at bounding box center [1026, 353] width 23 height 23
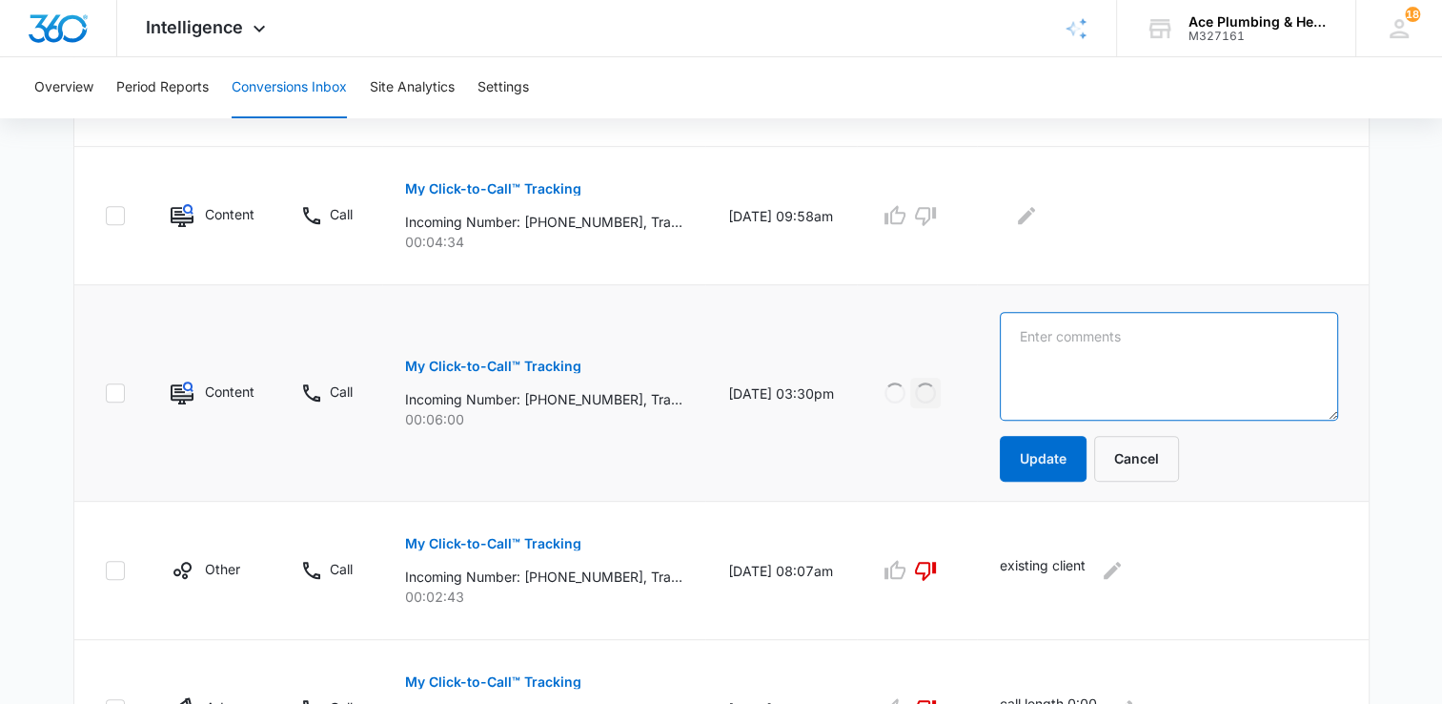
click at [1064, 356] on textarea at bounding box center [1169, 366] width 338 height 109
type textarea "existing client"
click at [1057, 466] on button "Update" at bounding box center [1043, 459] width 87 height 46
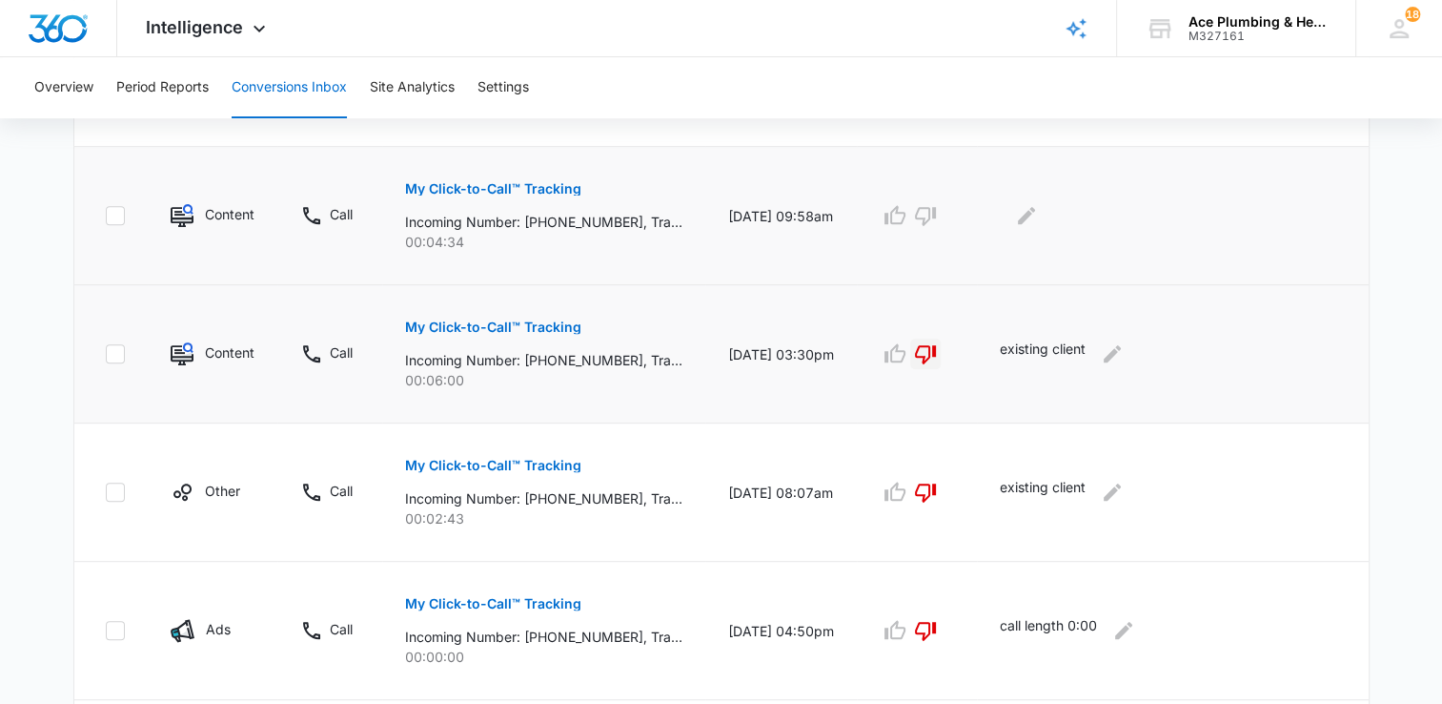
click at [474, 192] on p "My Click-to-Call™ Tracking" at bounding box center [493, 188] width 176 height 13
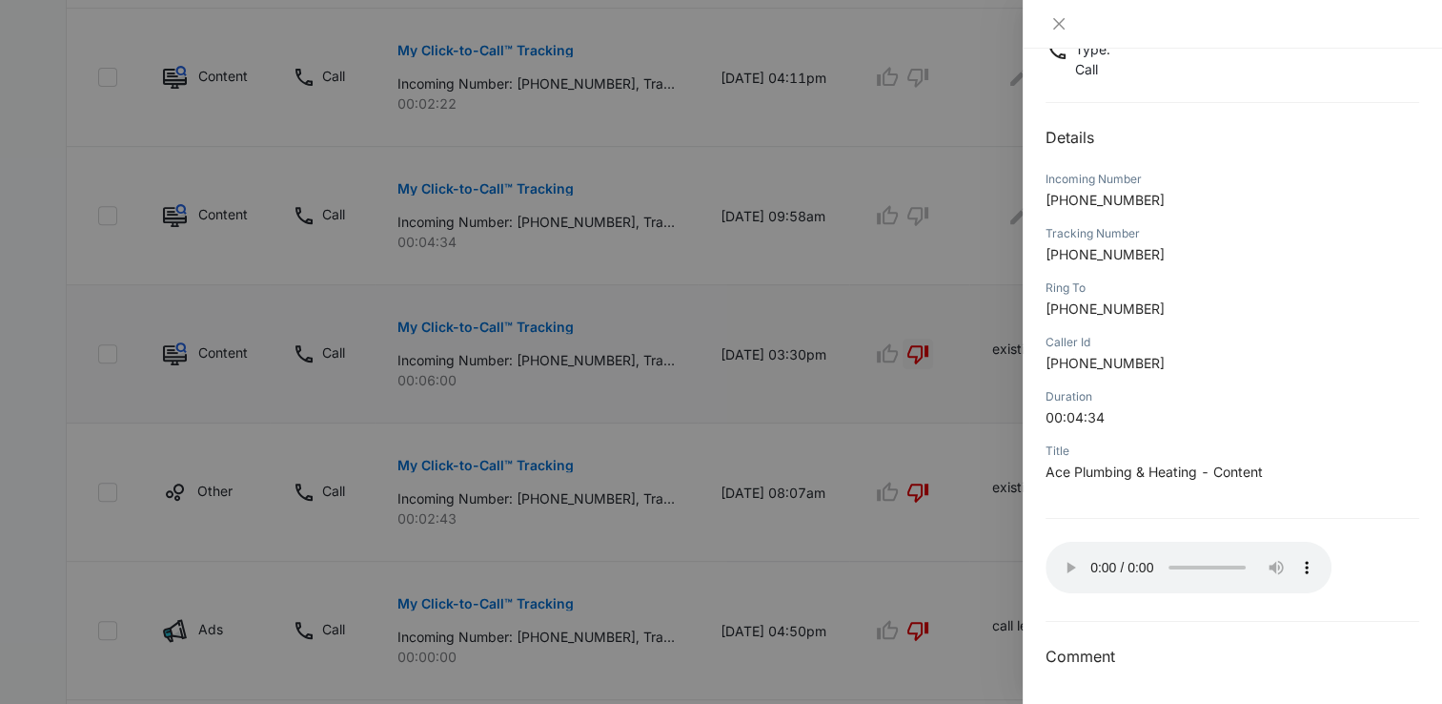
click at [1106, 501] on div "My Click-to-Call™ Tracking [DATE] 09:58am Type : Call Details Incoming Number […" at bounding box center [1233, 304] width 374 height 728
click at [1064, 25] on icon "close" at bounding box center [1059, 23] width 15 height 15
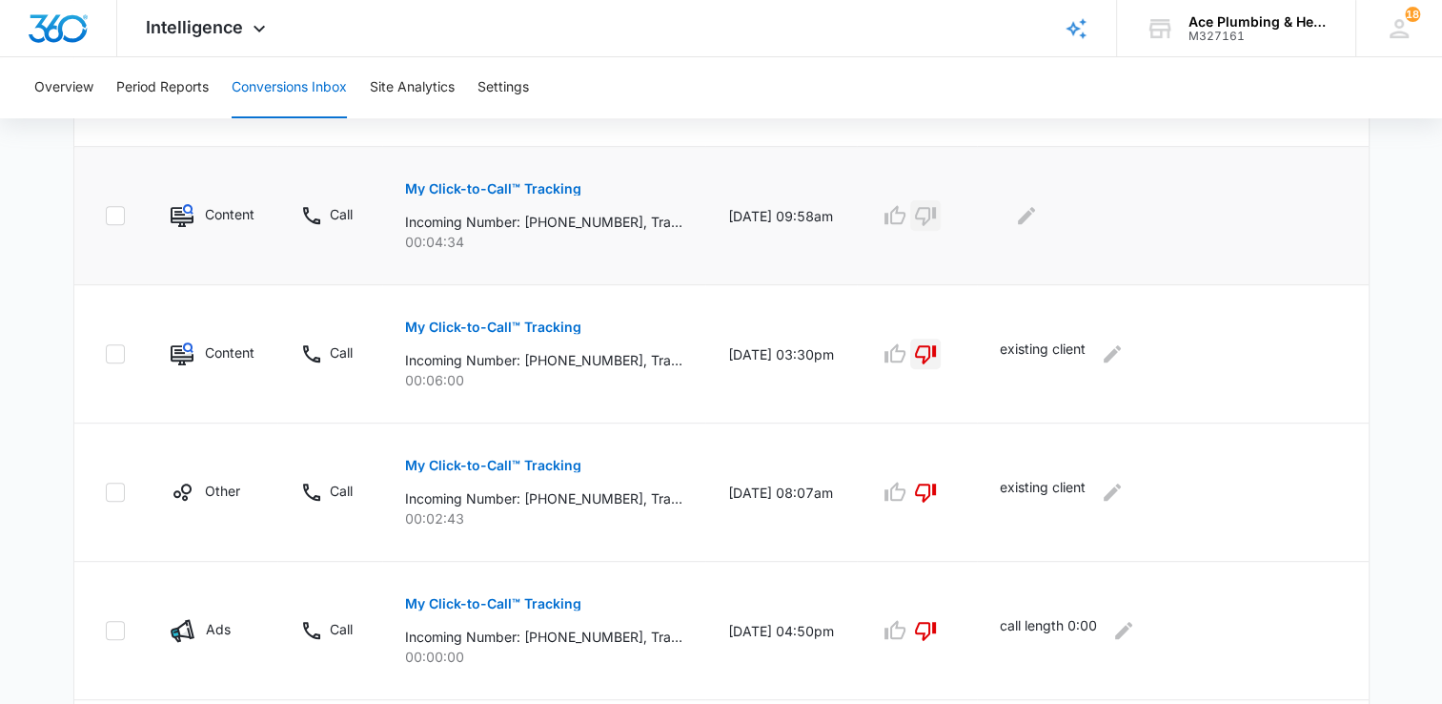
click at [937, 218] on icon "button" at bounding box center [925, 215] width 23 height 23
click at [1038, 219] on icon "Edit Comments" at bounding box center [1026, 215] width 23 height 23
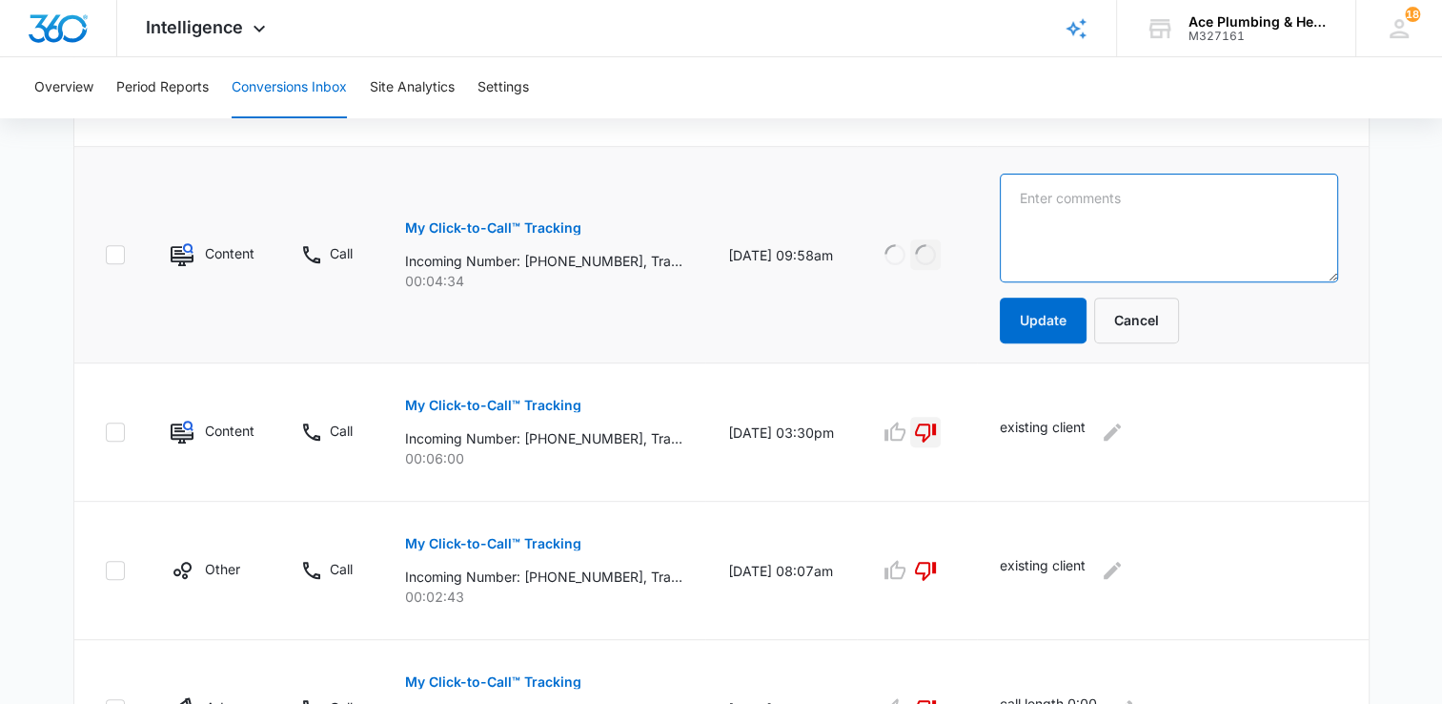
click at [1060, 219] on textarea at bounding box center [1169, 228] width 338 height 109
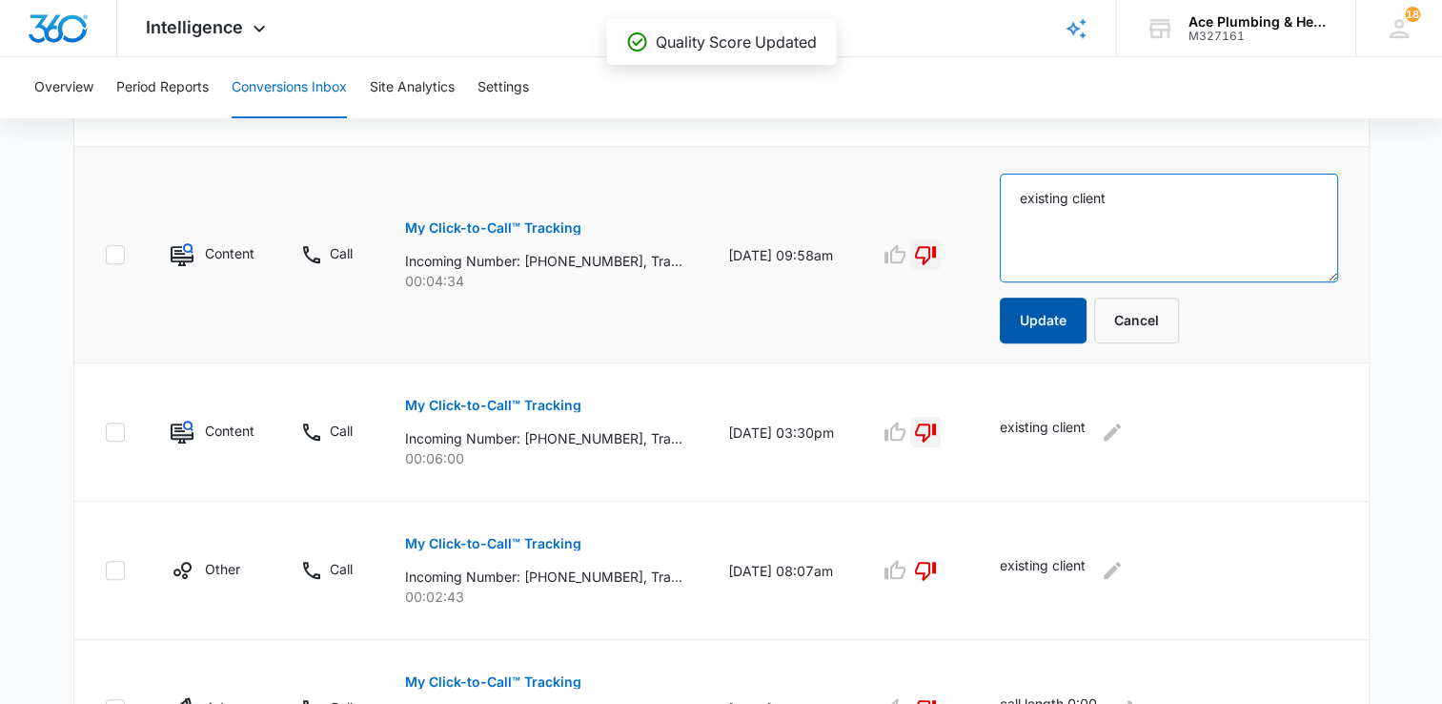
type textarea "existing client"
click at [1075, 327] on button "Update" at bounding box center [1043, 320] width 87 height 46
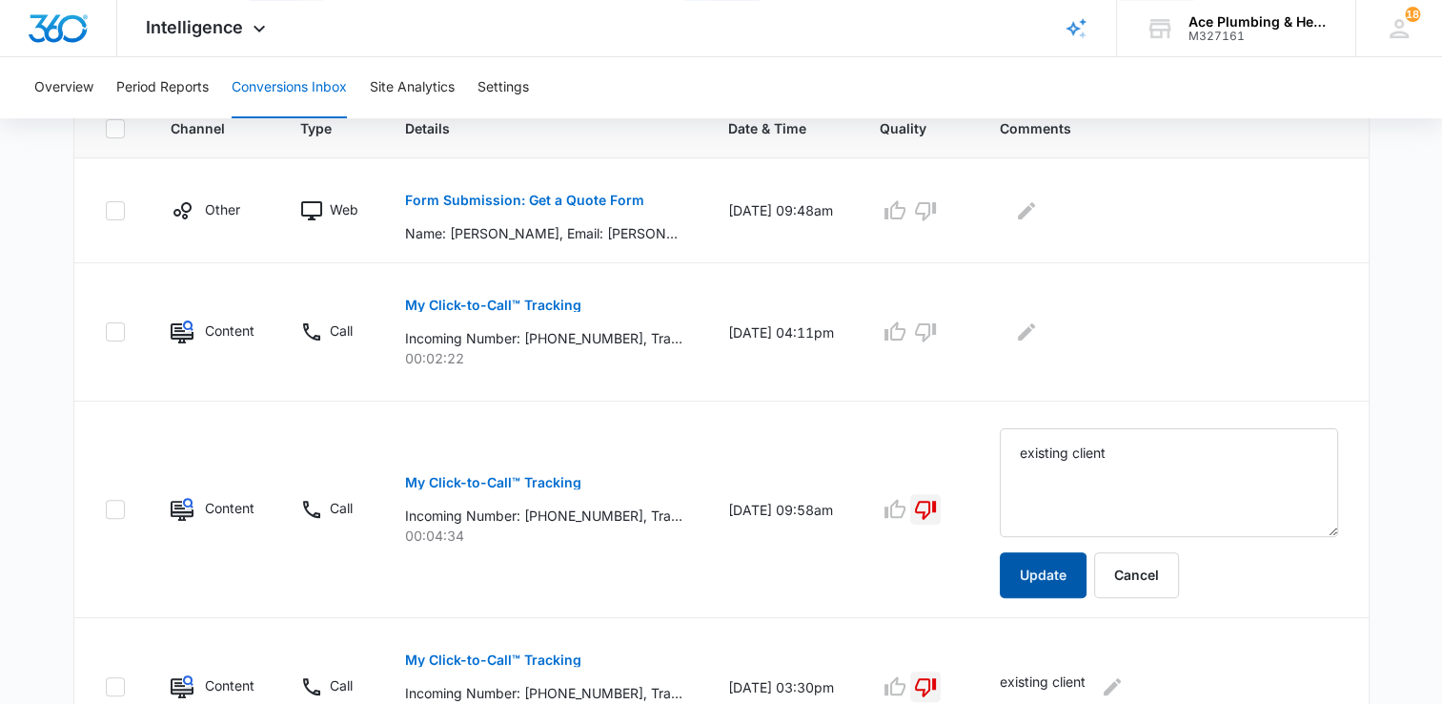
scroll to position [411, 0]
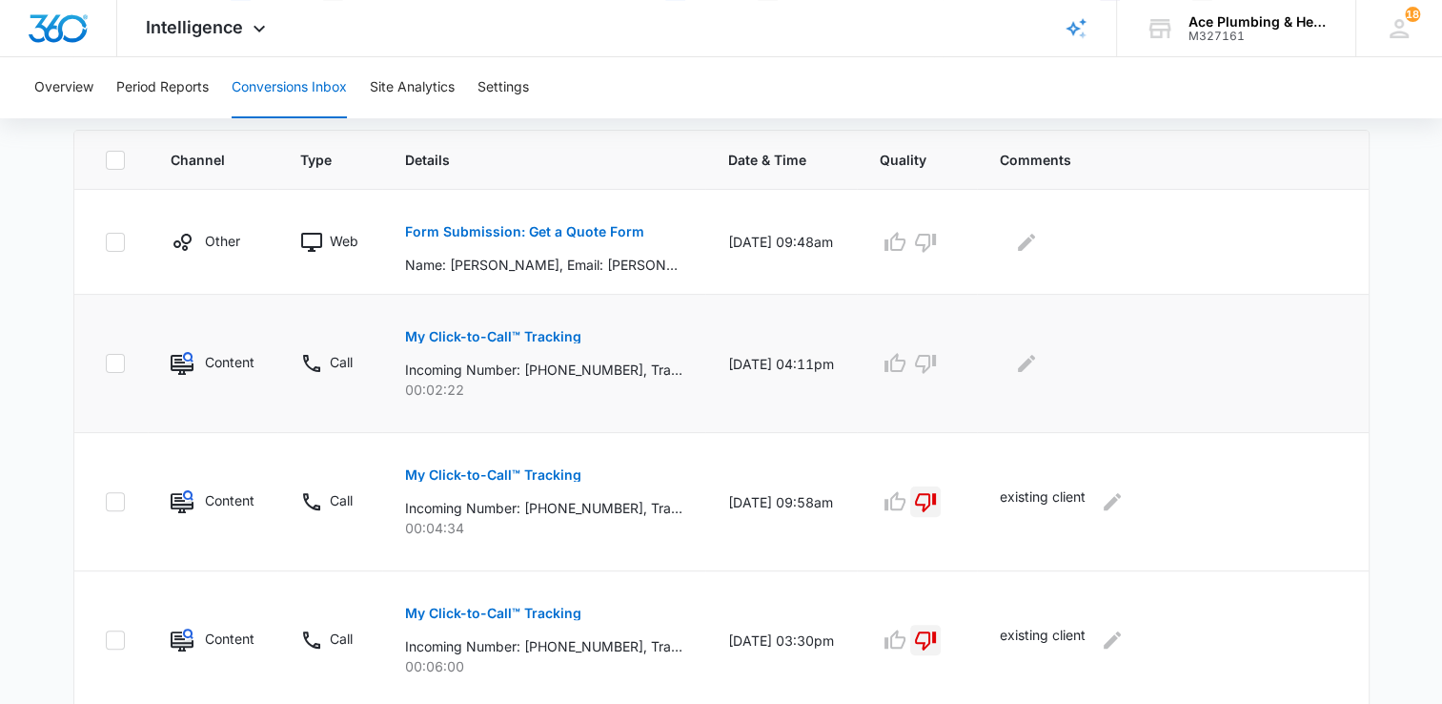
click at [561, 335] on p "My Click-to-Call™ Tracking" at bounding box center [493, 336] width 176 height 13
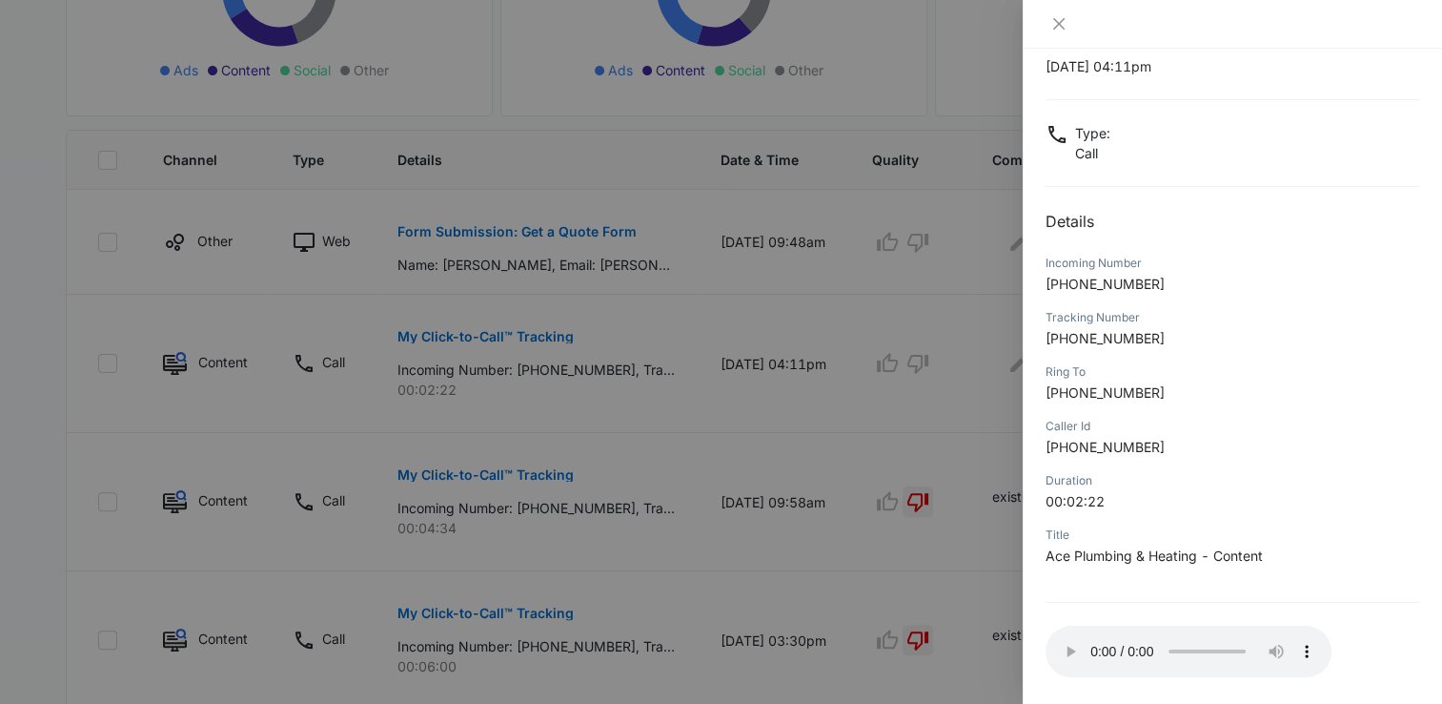
scroll to position [142, 0]
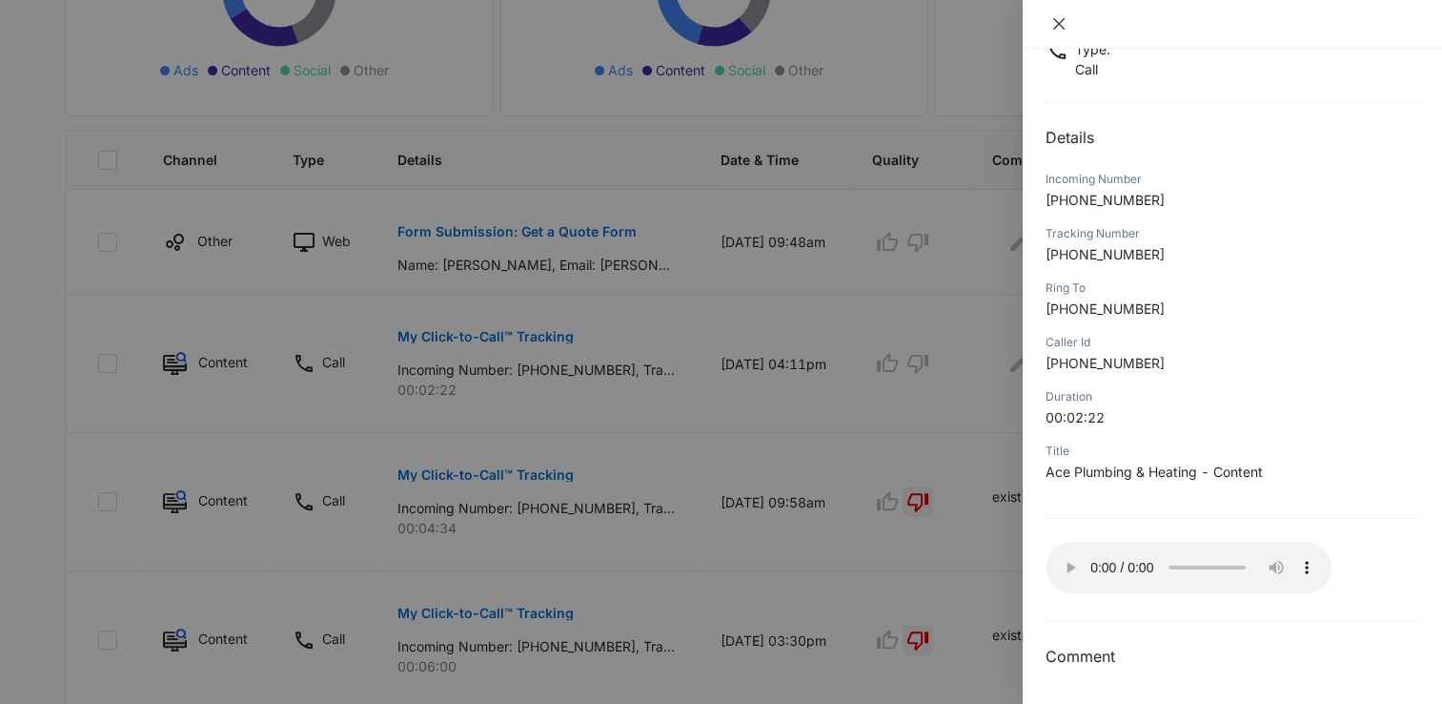
click at [1059, 29] on icon "close" at bounding box center [1059, 23] width 15 height 15
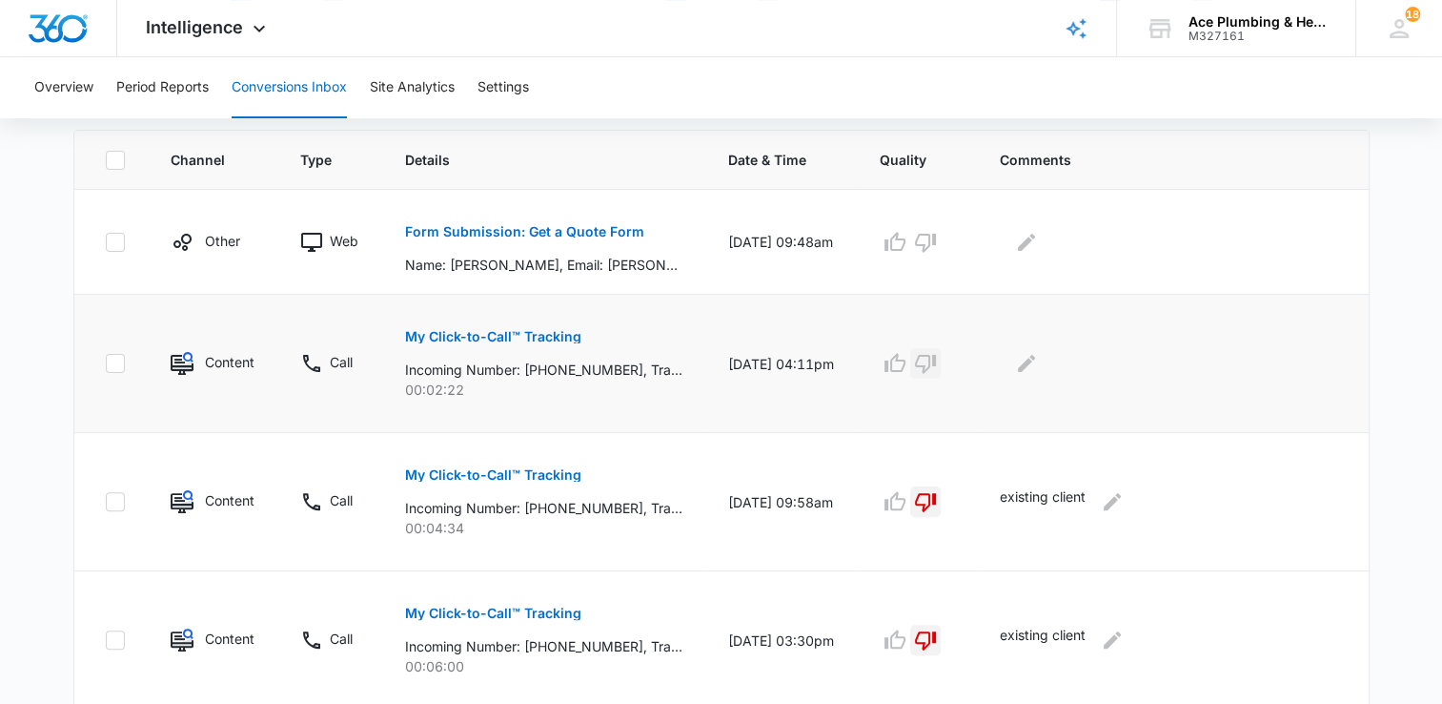
click at [937, 368] on icon "button" at bounding box center [925, 363] width 23 height 23
click at [1038, 365] on icon "Edit Comments" at bounding box center [1026, 363] width 23 height 23
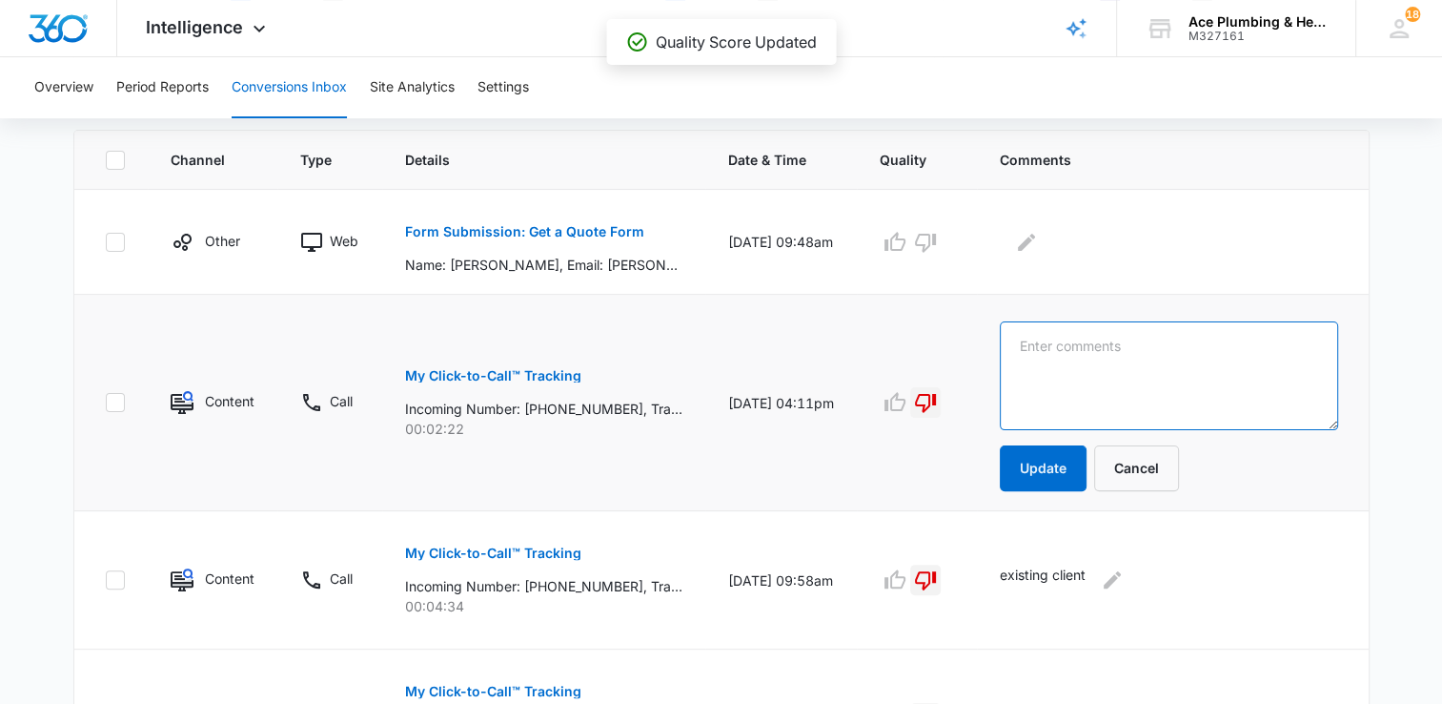
click at [1073, 363] on textarea at bounding box center [1169, 375] width 338 height 109
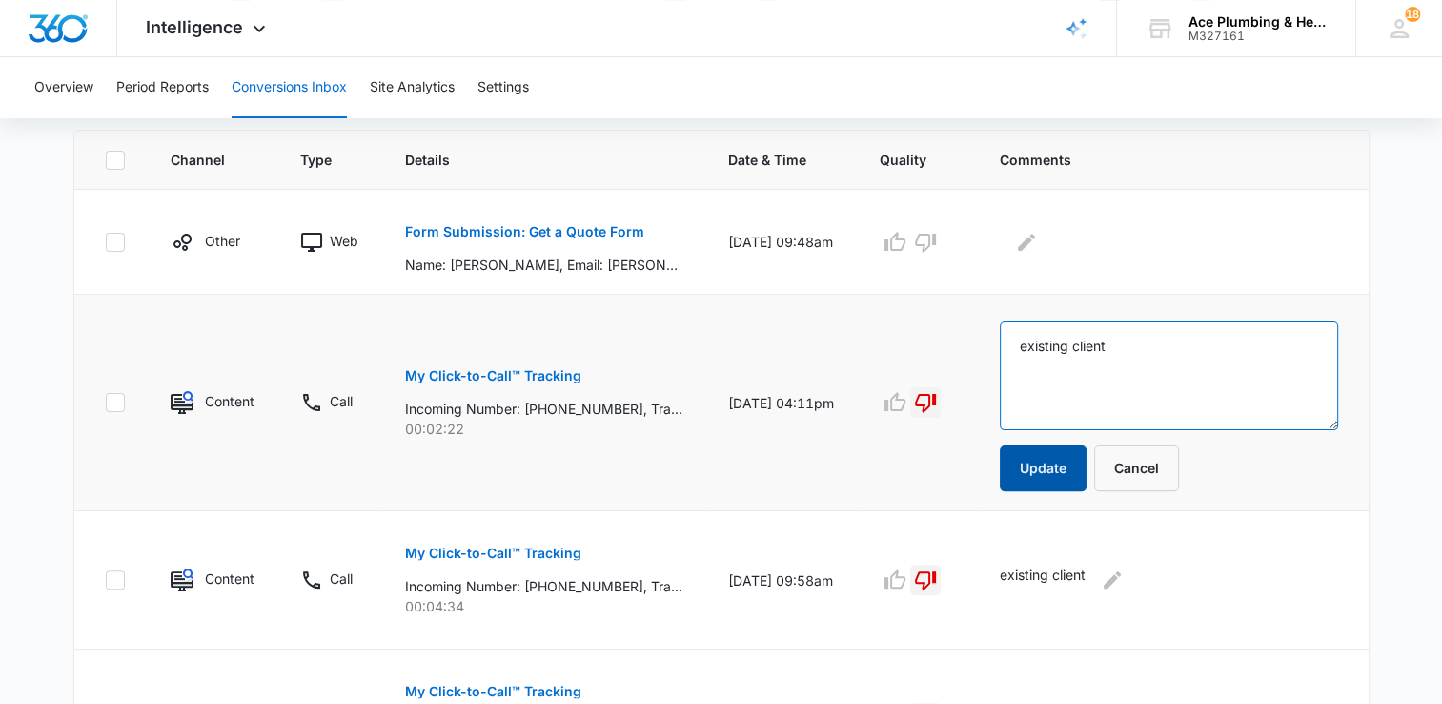
type textarea "existing client"
click at [1068, 475] on button "Update" at bounding box center [1043, 468] width 87 height 46
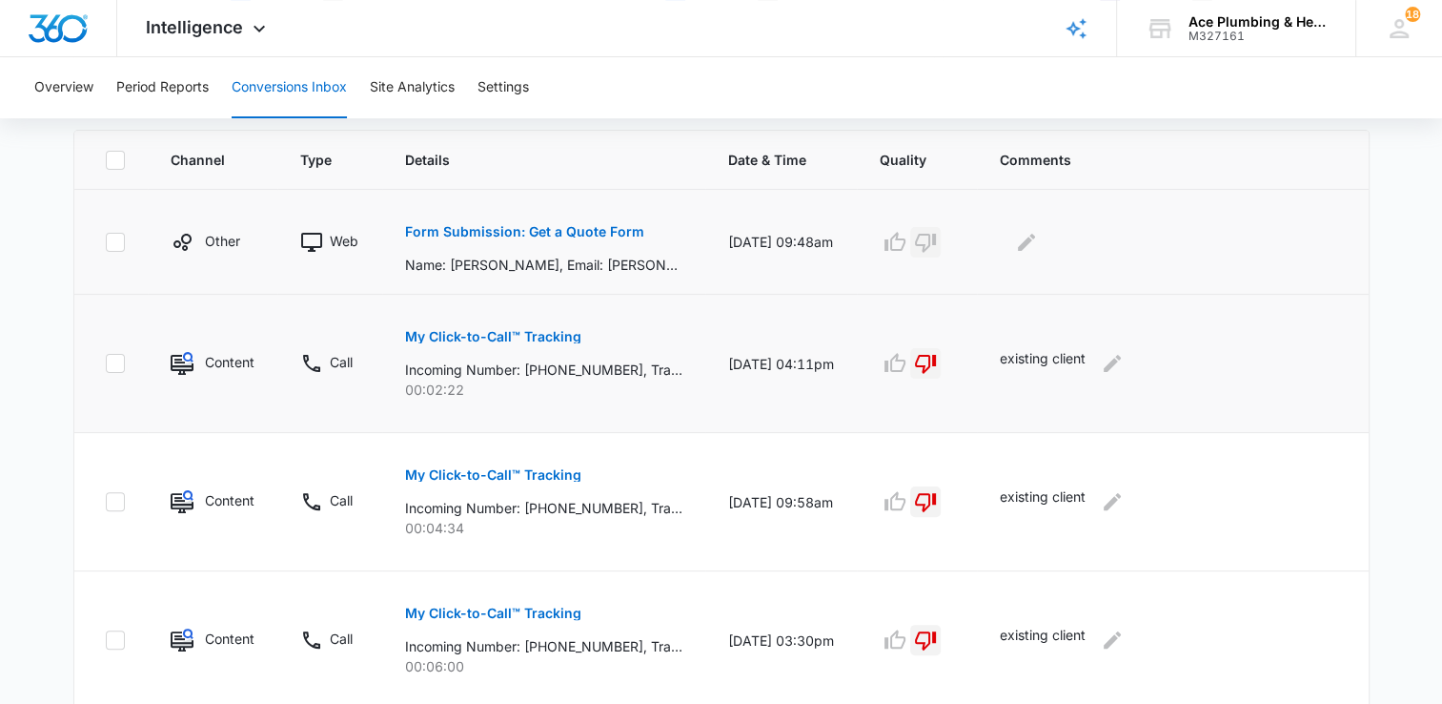
click at [936, 244] on icon "button" at bounding box center [925, 243] width 21 height 19
click at [1035, 239] on icon "Edit Comments" at bounding box center [1026, 241] width 17 height 17
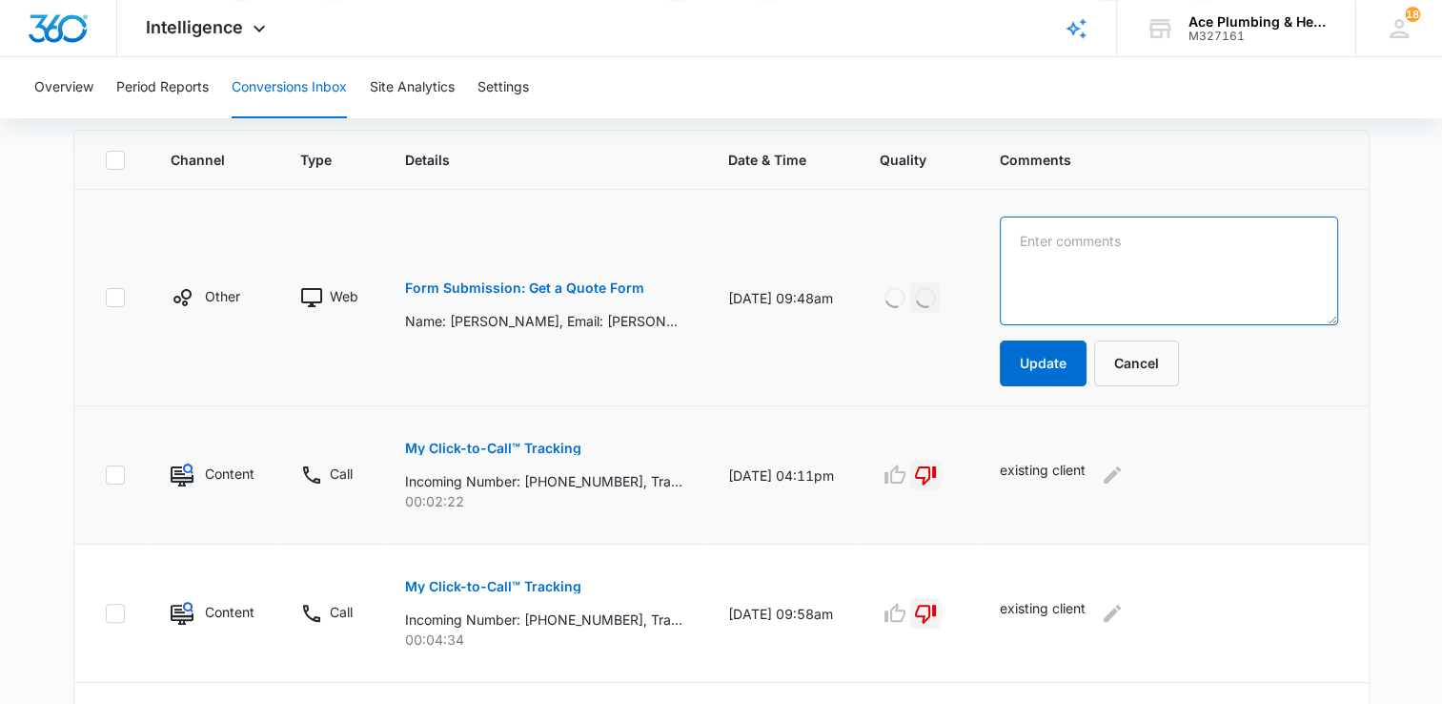
click at [1100, 257] on textarea at bounding box center [1169, 270] width 338 height 109
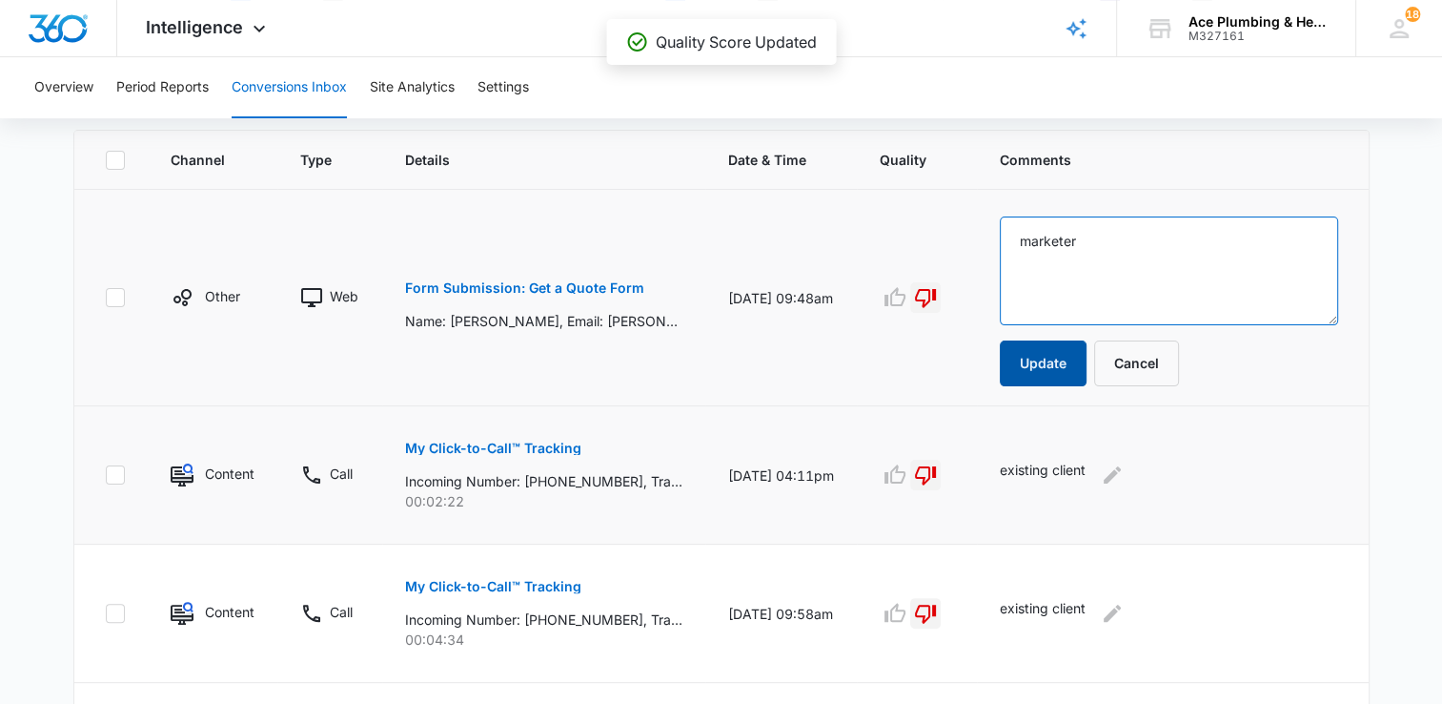
type textarea "marketer"
click at [1067, 364] on button "Update" at bounding box center [1043, 363] width 87 height 46
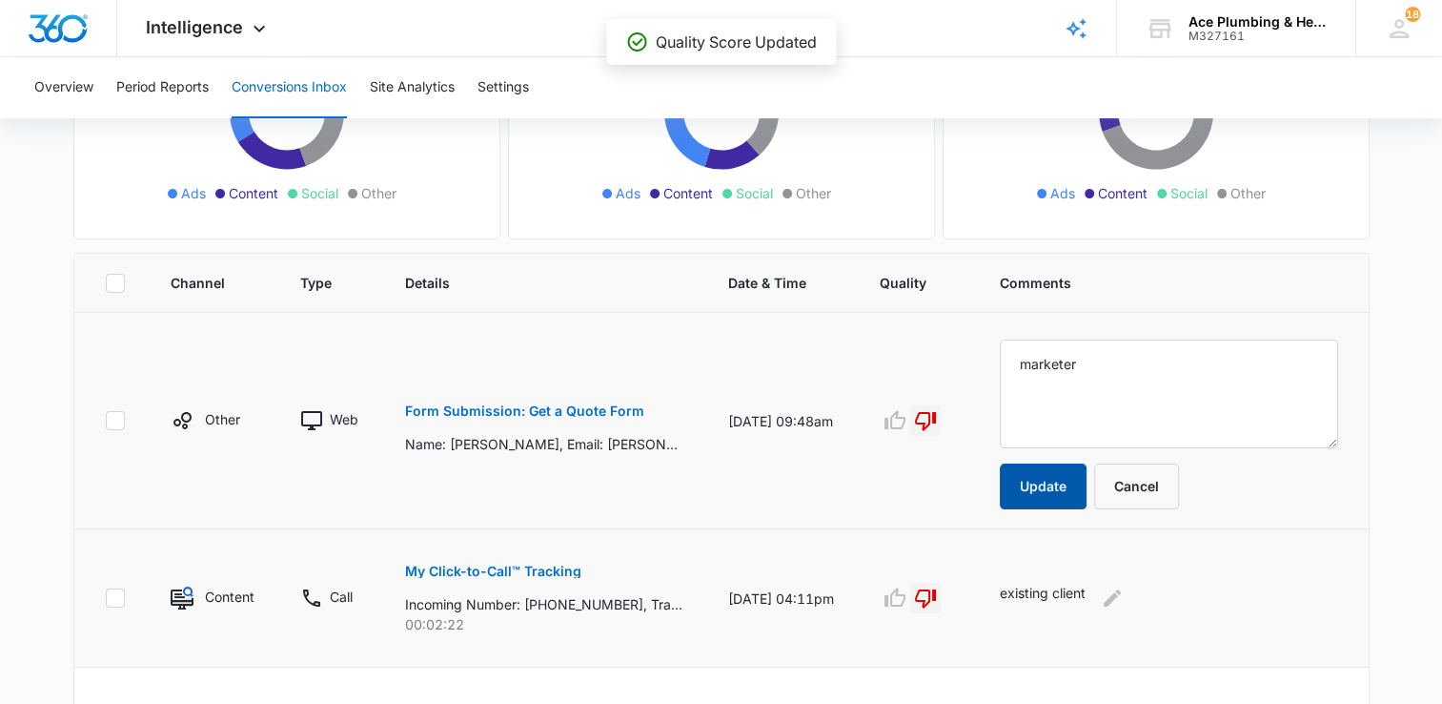
scroll to position [125, 0]
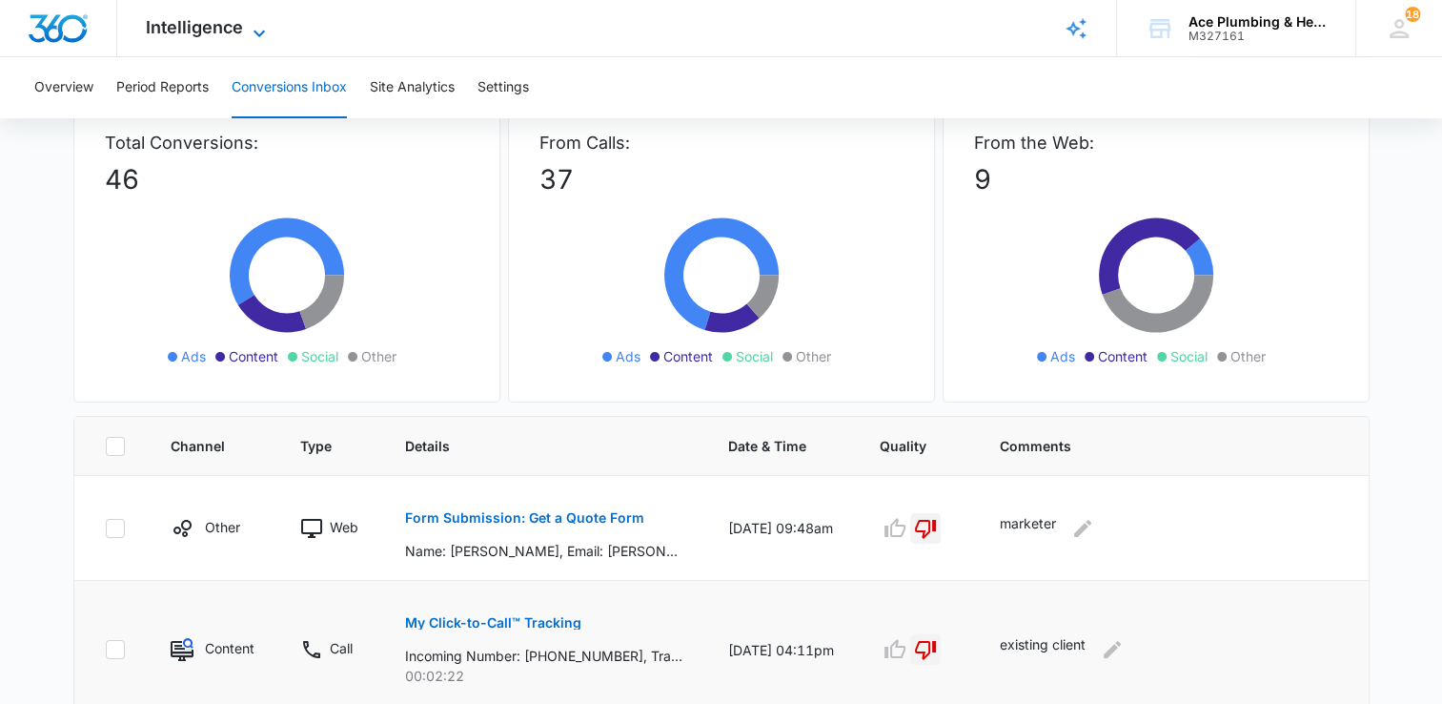
click at [261, 22] on icon at bounding box center [259, 33] width 23 height 23
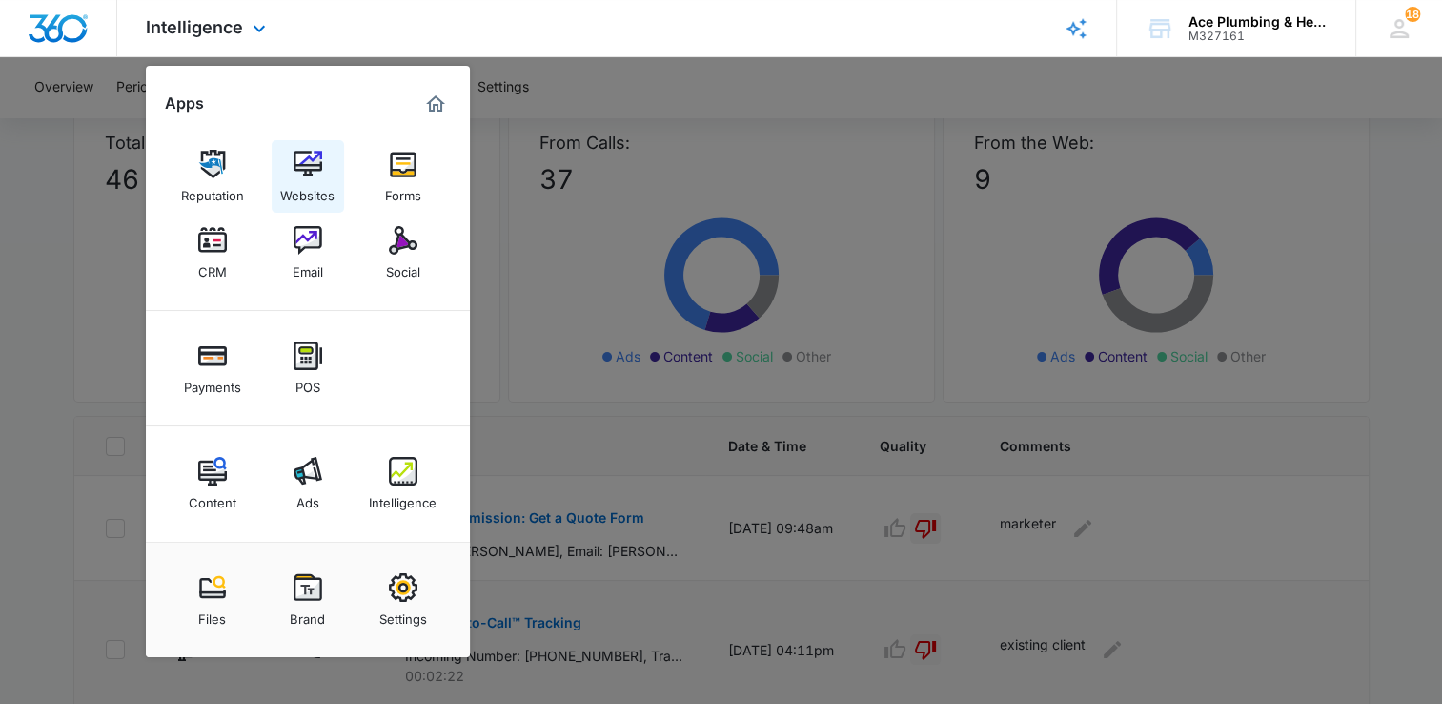
click at [322, 178] on div "Websites" at bounding box center [307, 190] width 54 height 25
